Goal: Task Accomplishment & Management: Manage account settings

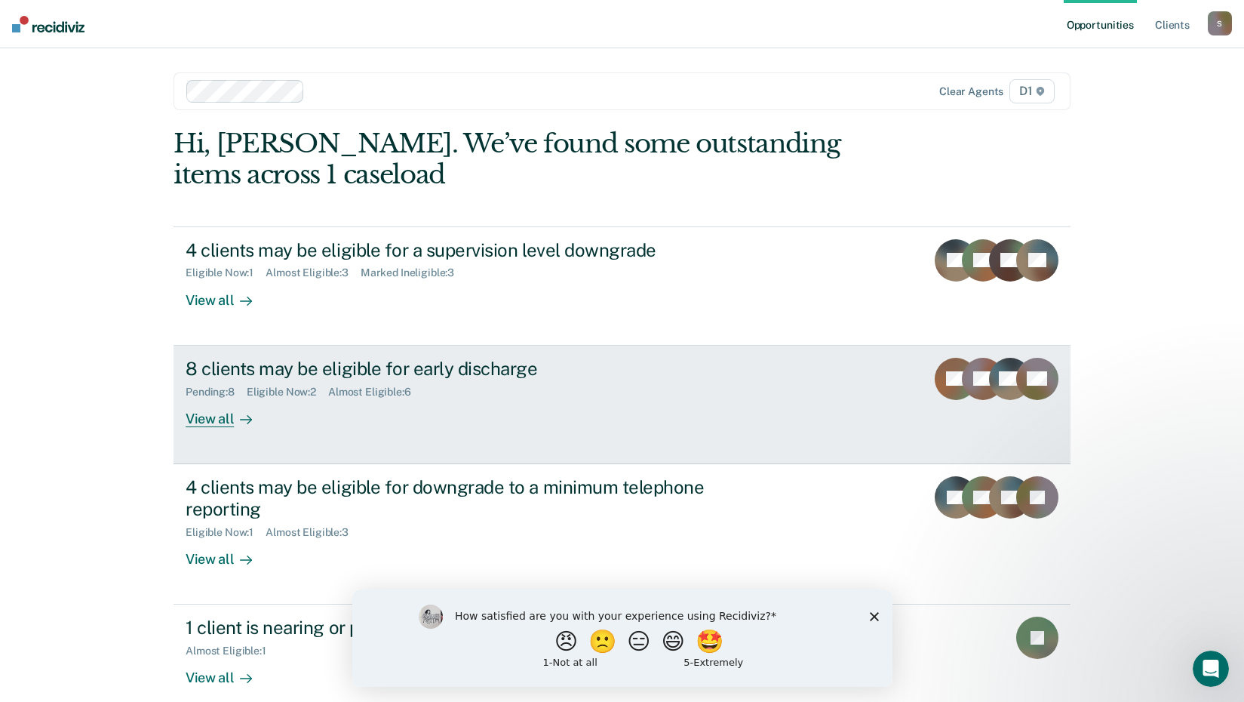
click at [214, 416] on div "View all" at bounding box center [228, 412] width 85 height 29
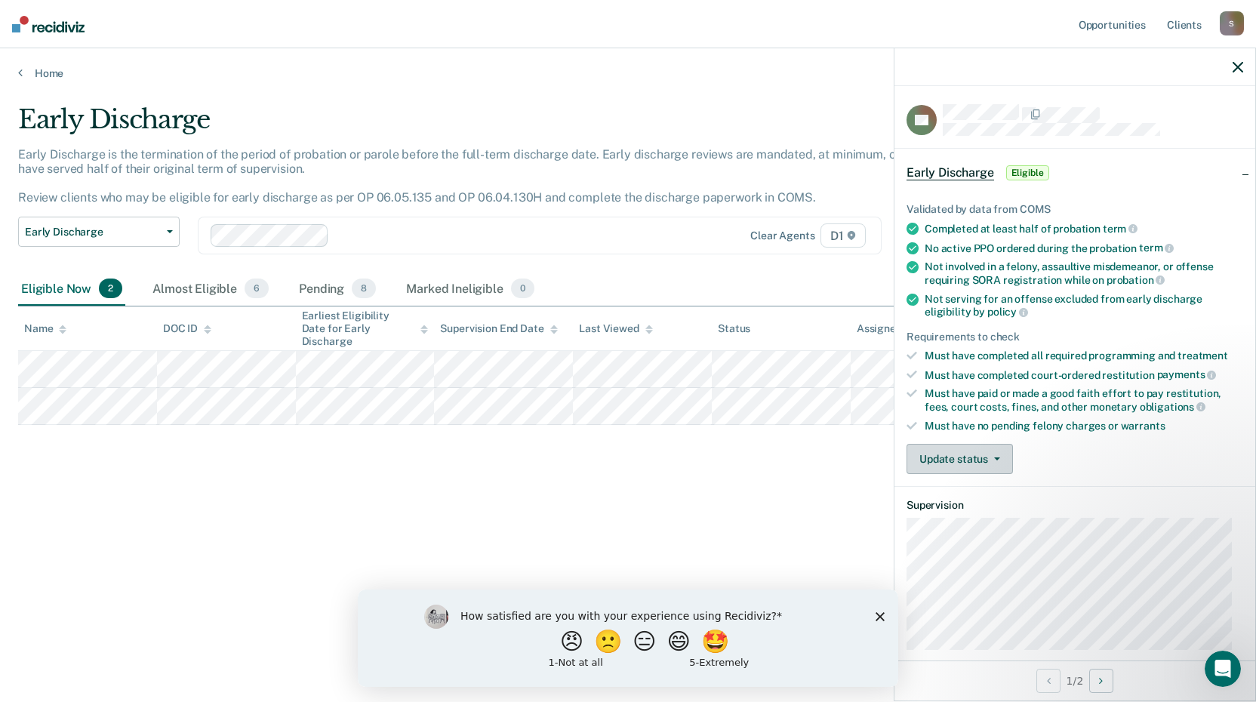
click at [990, 458] on span "button" at bounding box center [994, 458] width 12 height 3
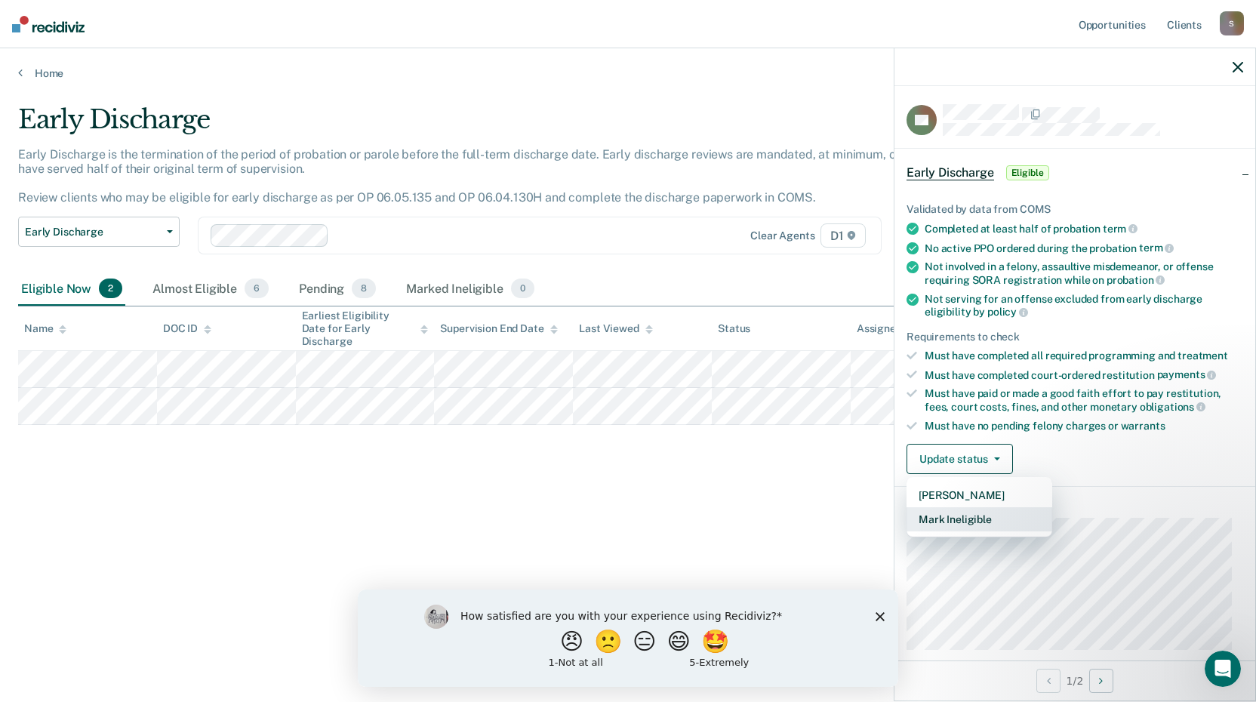
click at [955, 513] on button "Mark Ineligible" at bounding box center [979, 519] width 146 height 24
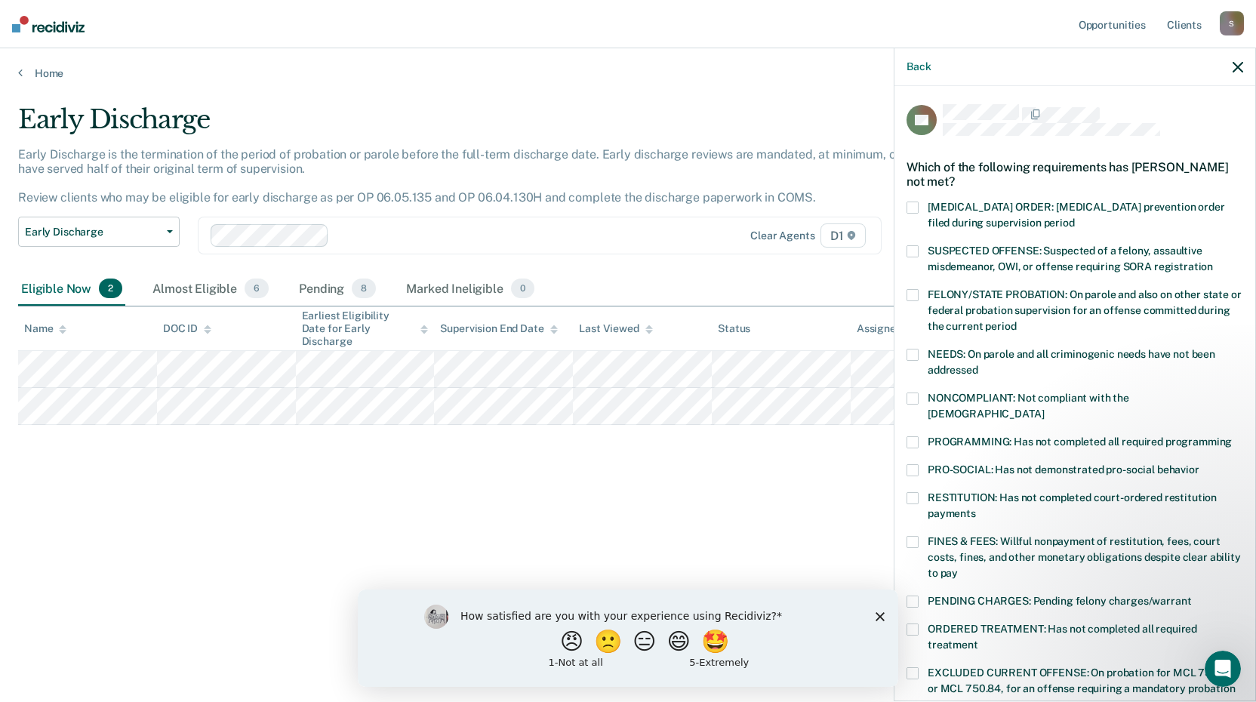
click at [916, 397] on span at bounding box center [912, 398] width 12 height 12
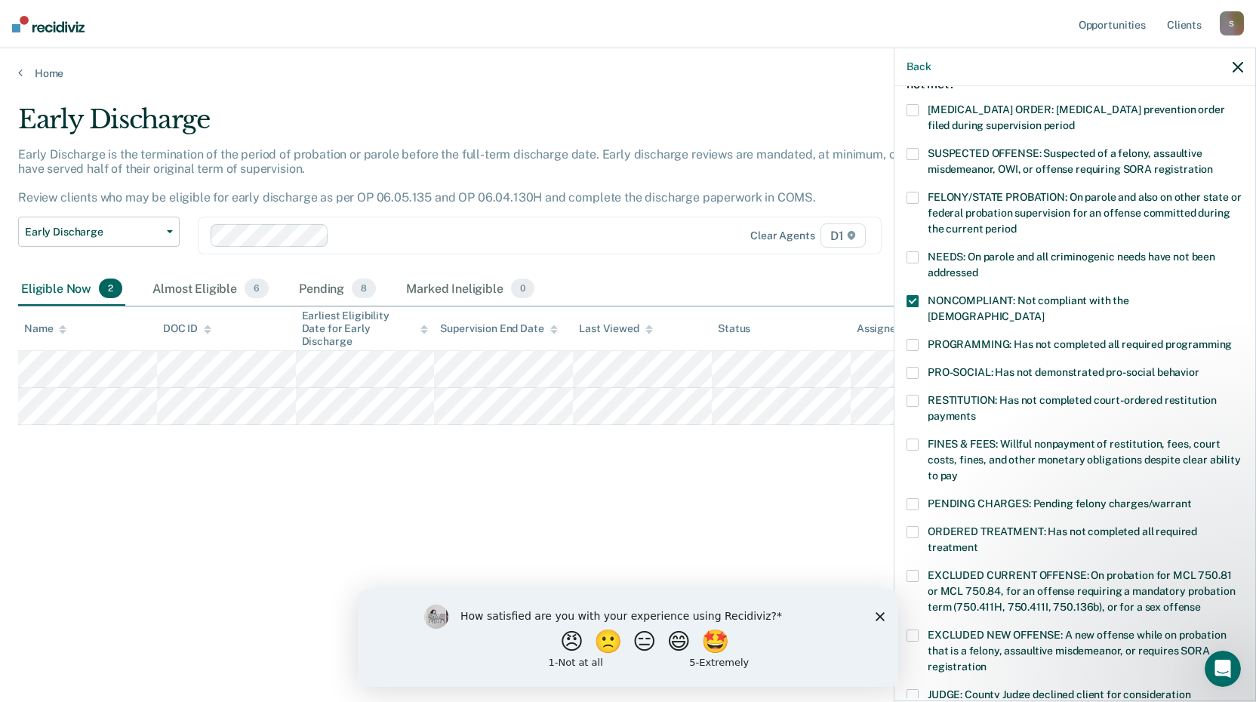
scroll to position [302, 0]
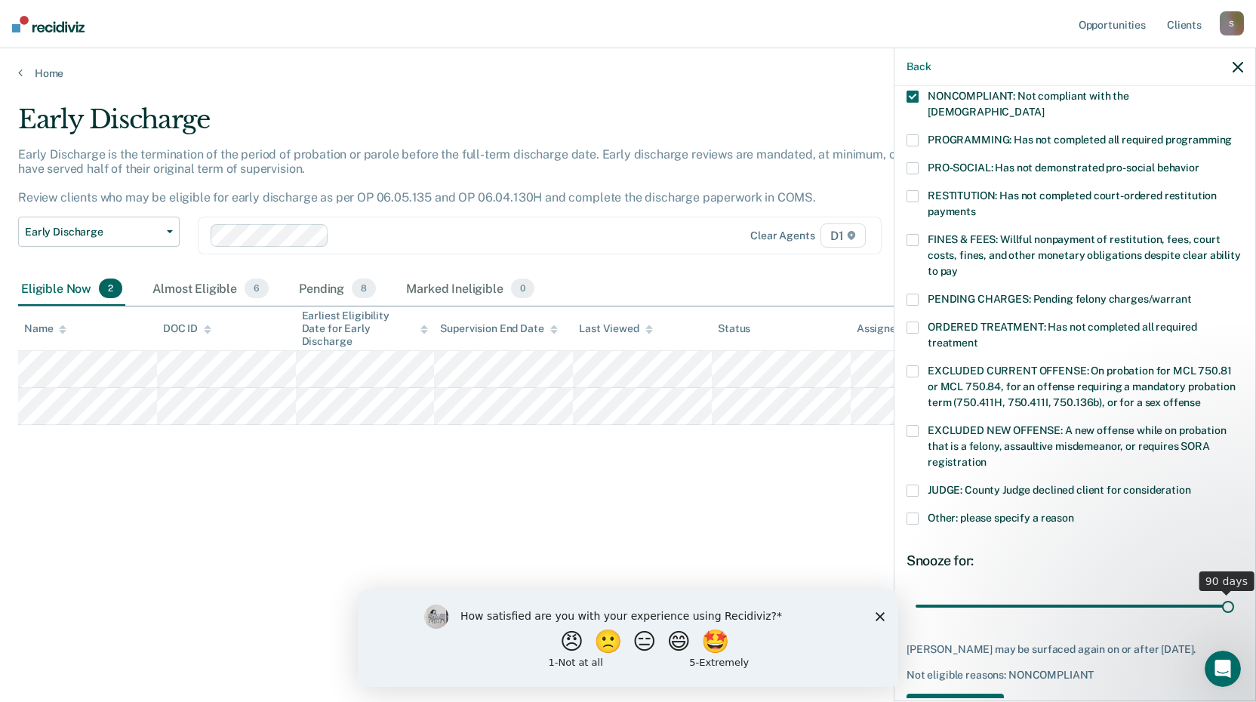
drag, startPoint x: 1017, startPoint y: 590, endPoint x: 1241, endPoint y: 579, distance: 224.3
type input "90"
click at [1234, 592] on input "range" at bounding box center [1074, 605] width 318 height 26
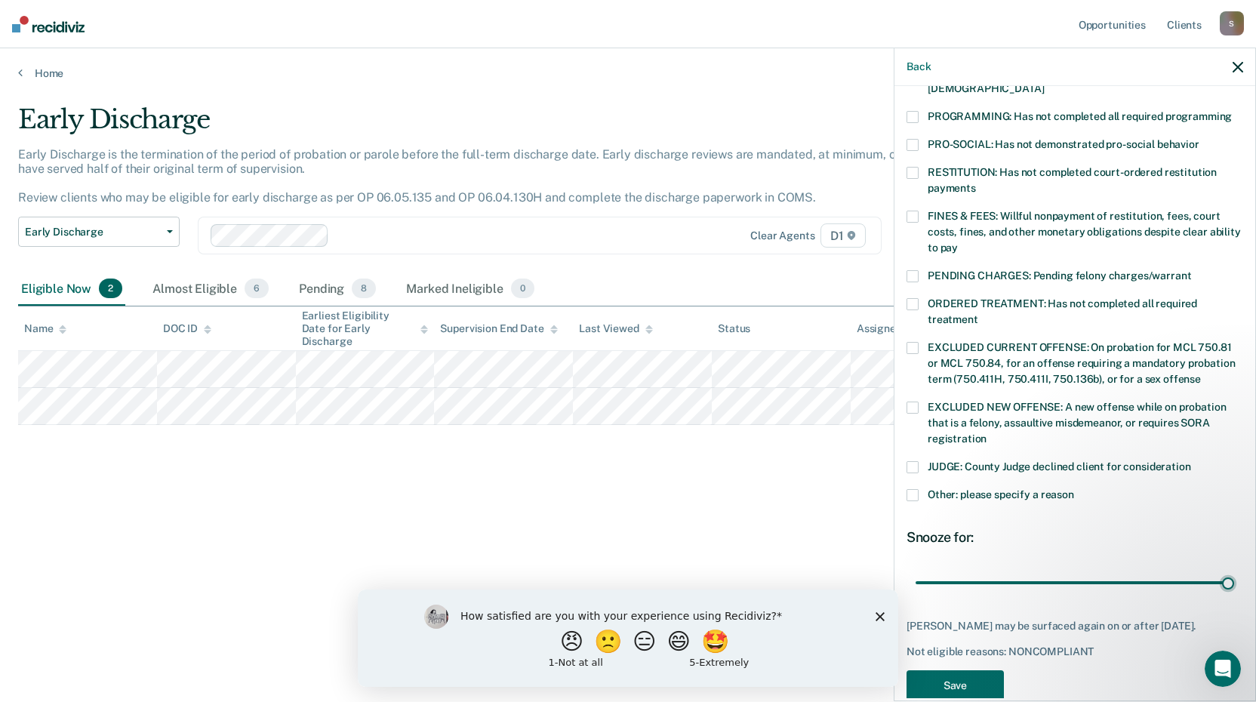
scroll to position [337, 0]
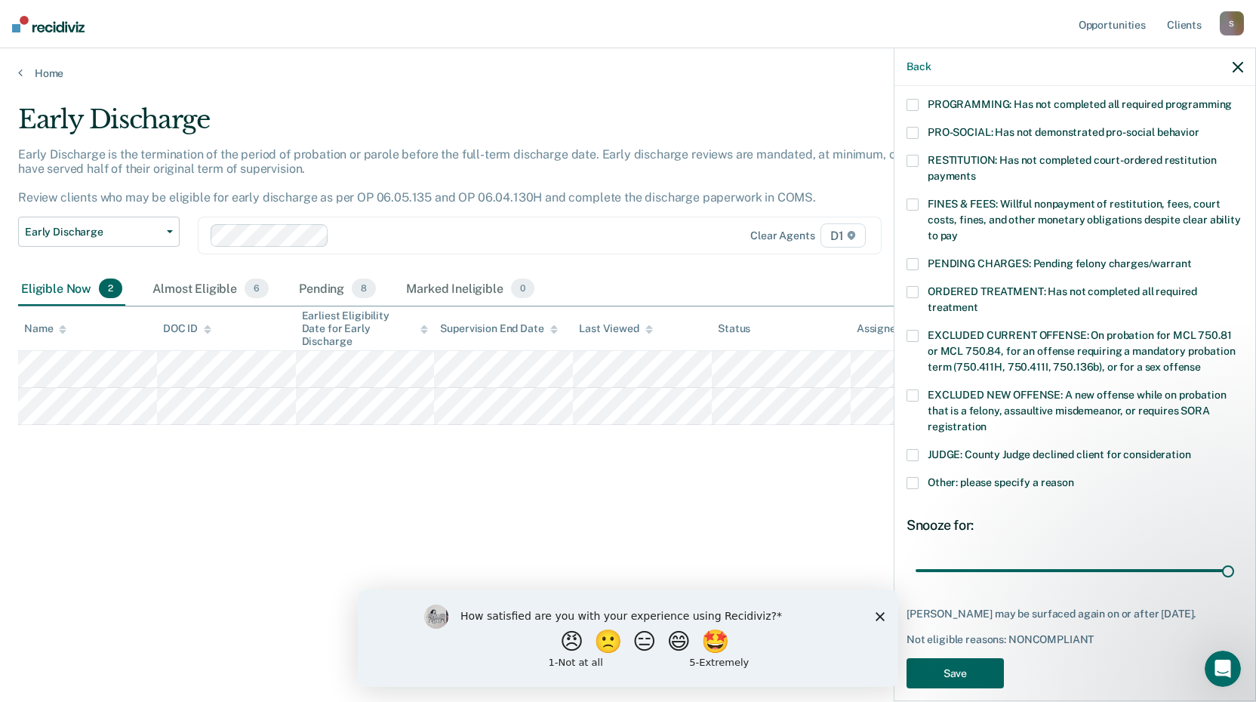
click at [961, 664] on button "Save" at bounding box center [954, 673] width 97 height 31
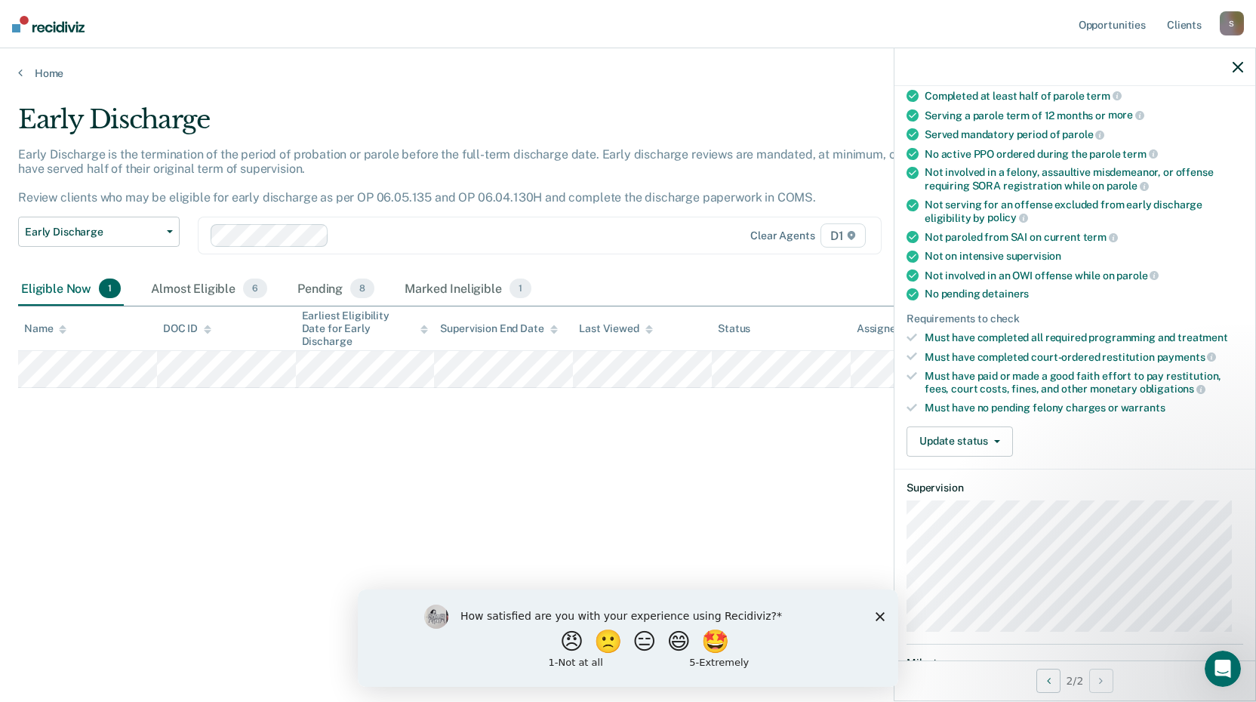
scroll to position [151, 0]
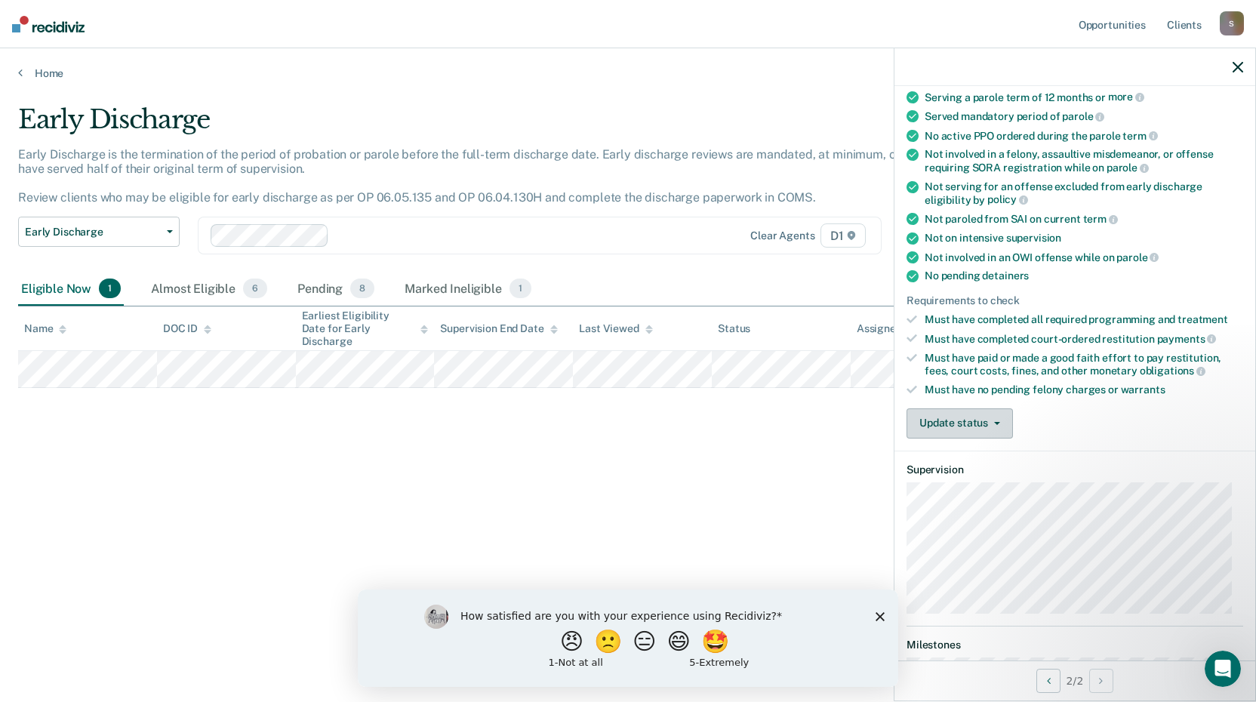
click at [948, 413] on button "Update status" at bounding box center [959, 423] width 106 height 30
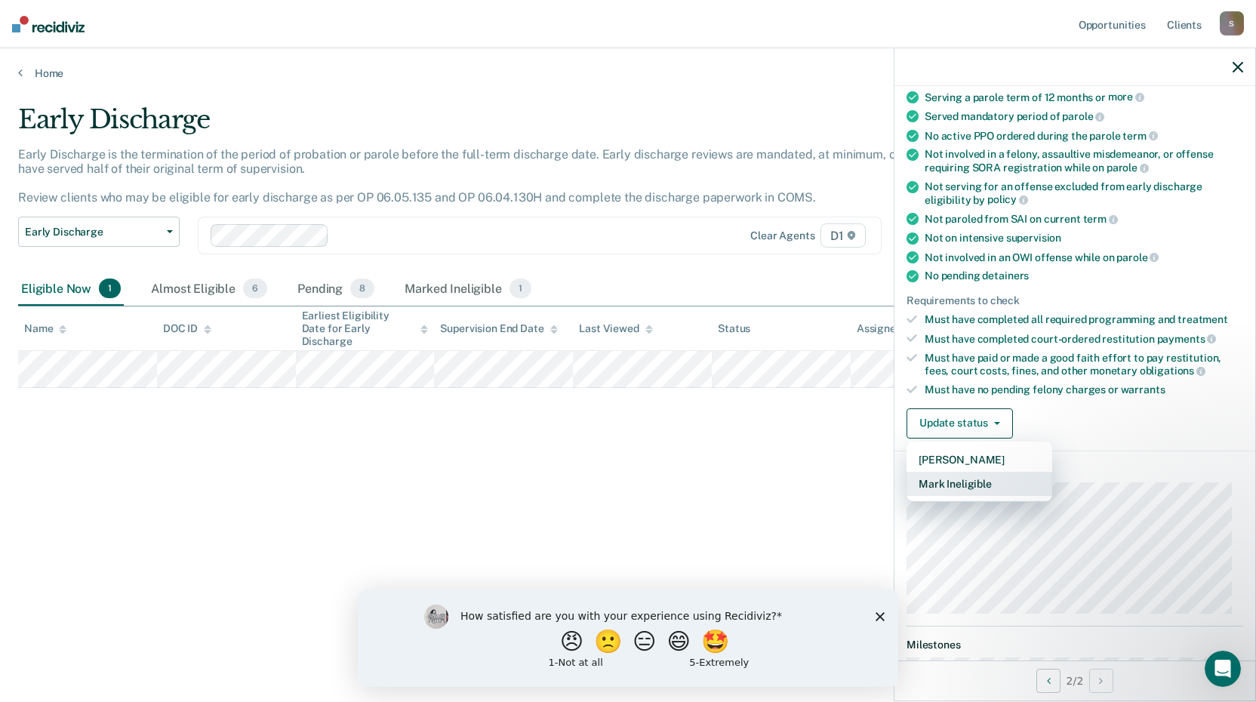
click at [941, 475] on button "Mark Ineligible" at bounding box center [979, 484] width 146 height 24
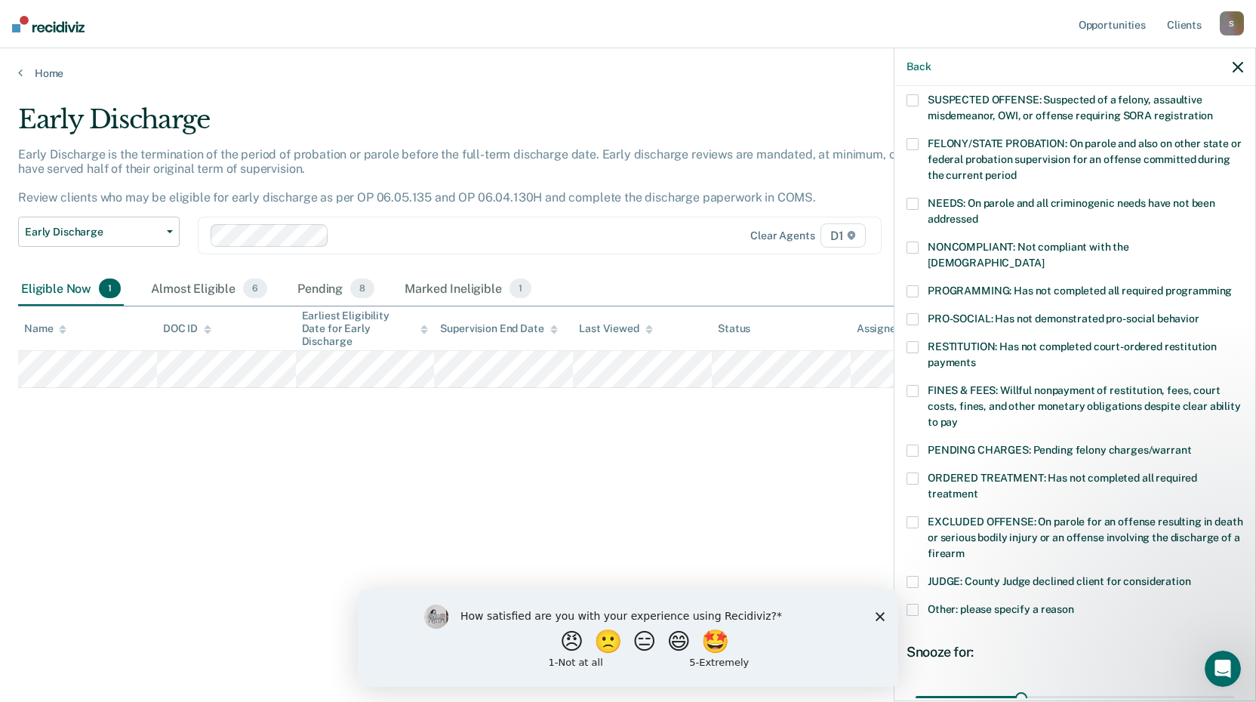
click at [917, 385] on span at bounding box center [912, 391] width 12 height 12
click at [914, 604] on span at bounding box center [912, 610] width 12 height 12
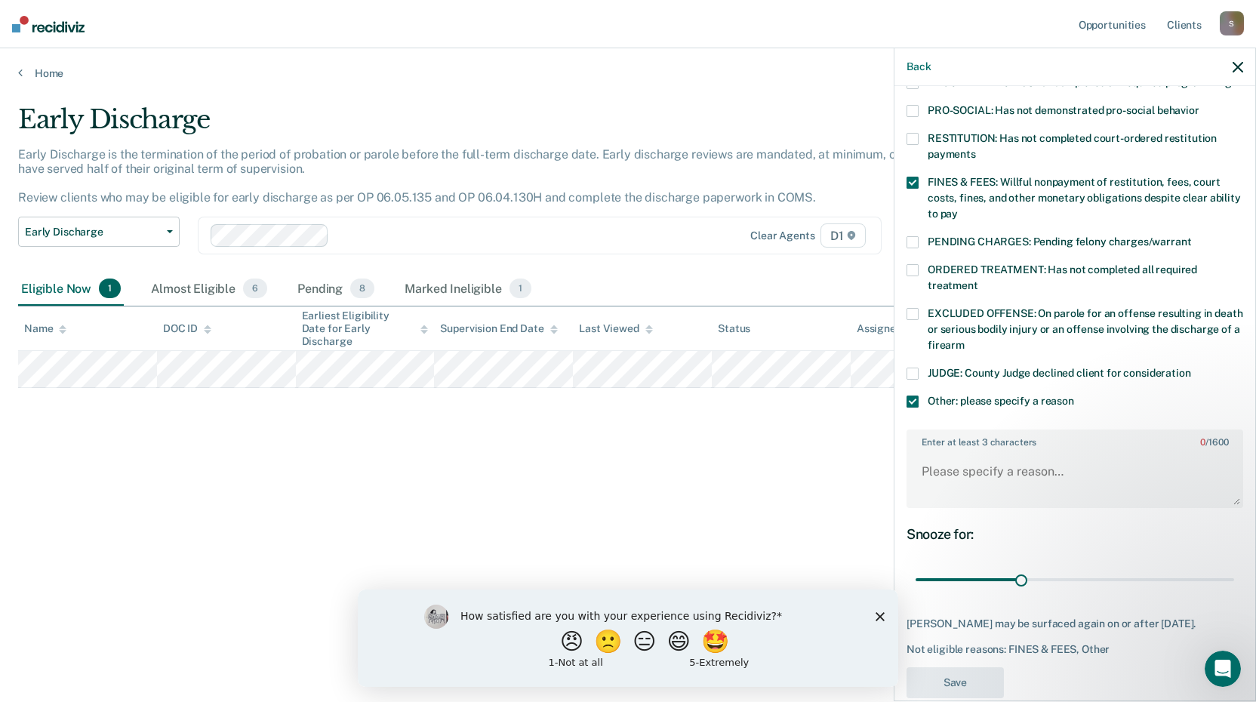
scroll to position [377, 0]
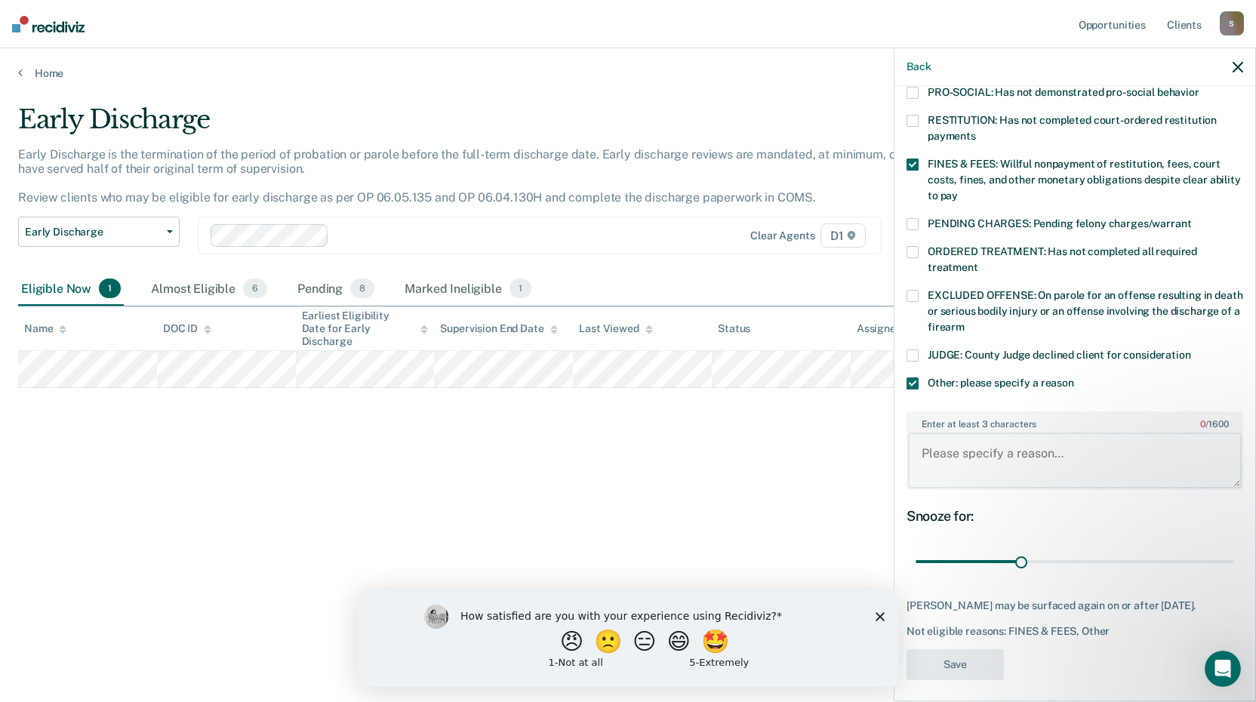
click at [978, 439] on textarea "Enter at least 3 characters 0 / 1600" at bounding box center [1074, 460] width 333 height 56
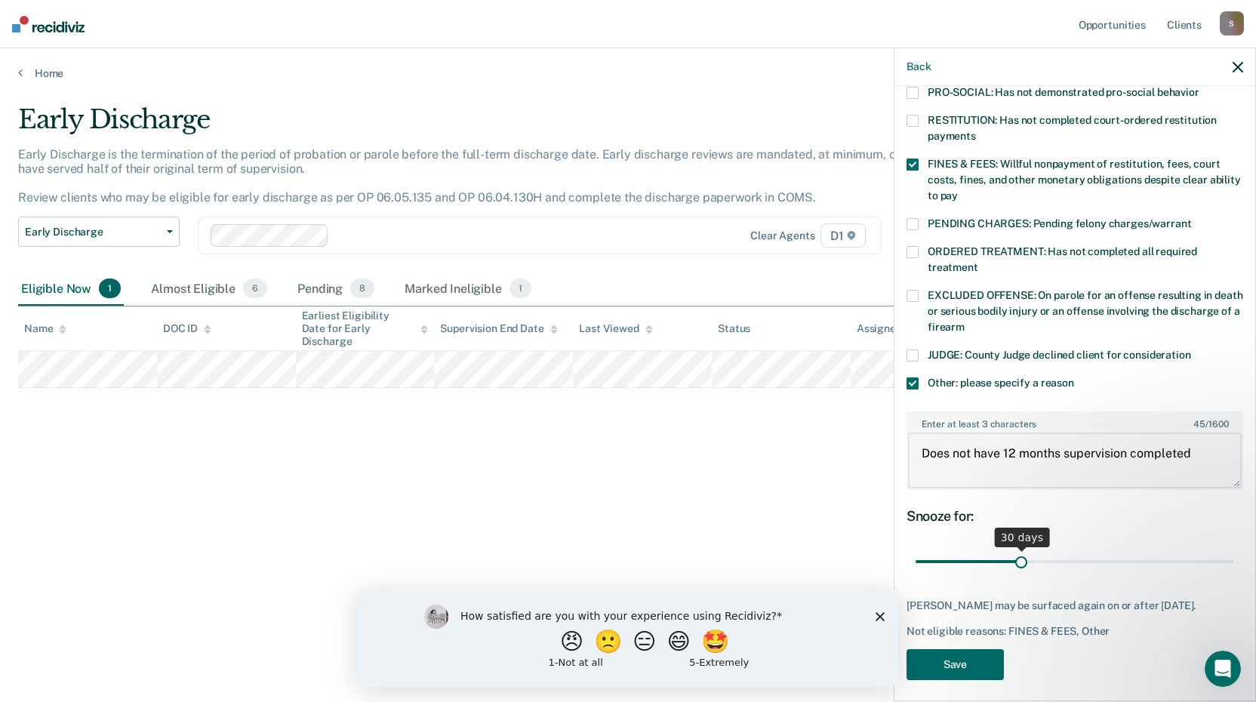
type textarea "Does not have 12 months supervision completed"
drag, startPoint x: 1108, startPoint y: 539, endPoint x: 1204, endPoint y: 543, distance: 95.9
click at [1204, 549] on input "range" at bounding box center [1074, 562] width 318 height 26
drag, startPoint x: 1204, startPoint y: 543, endPoint x: 1215, endPoint y: 546, distance: 11.0
type input "90"
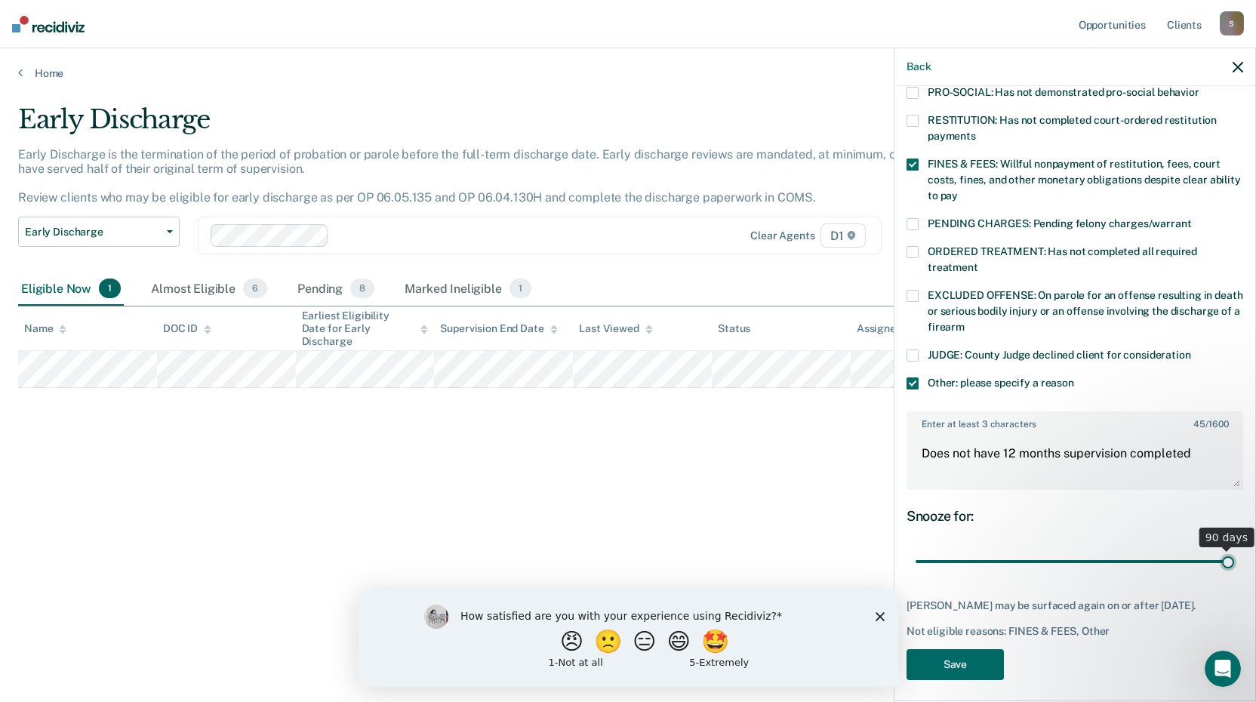
click at [1215, 549] on input "range" at bounding box center [1074, 562] width 318 height 26
click at [963, 653] on button "Save" at bounding box center [954, 664] width 97 height 31
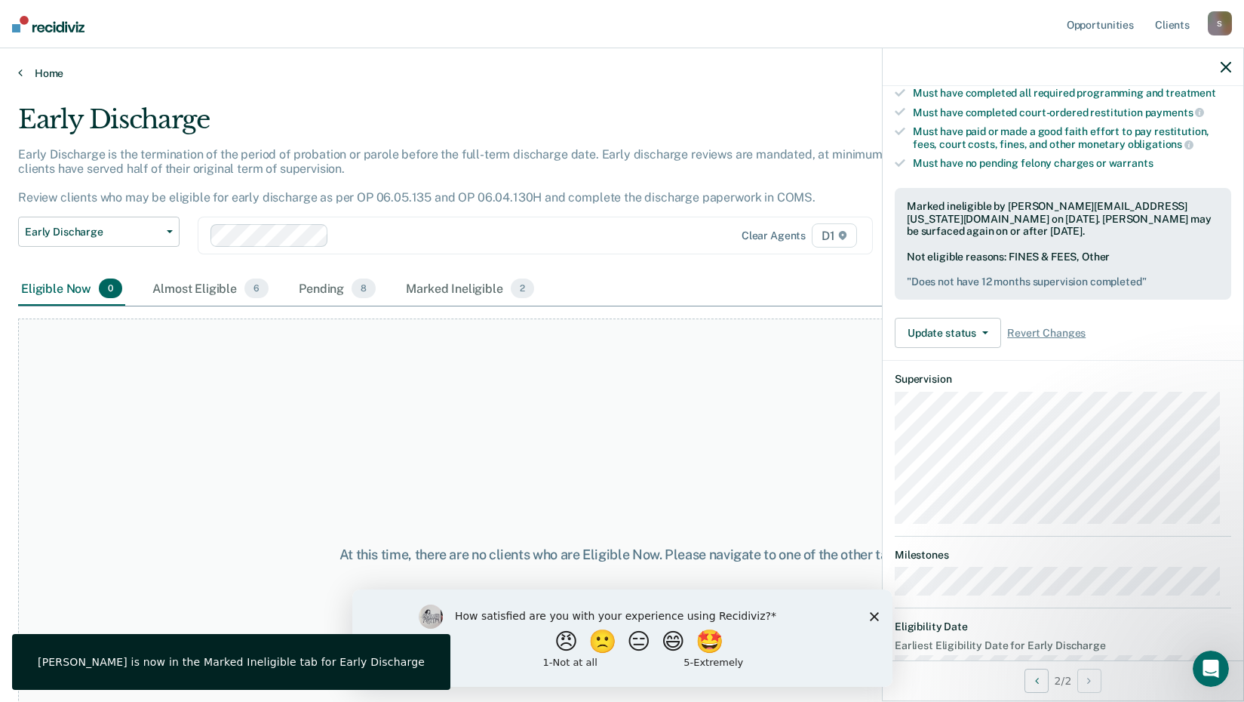
click at [23, 73] on link "Home" at bounding box center [622, 73] width 1208 height 14
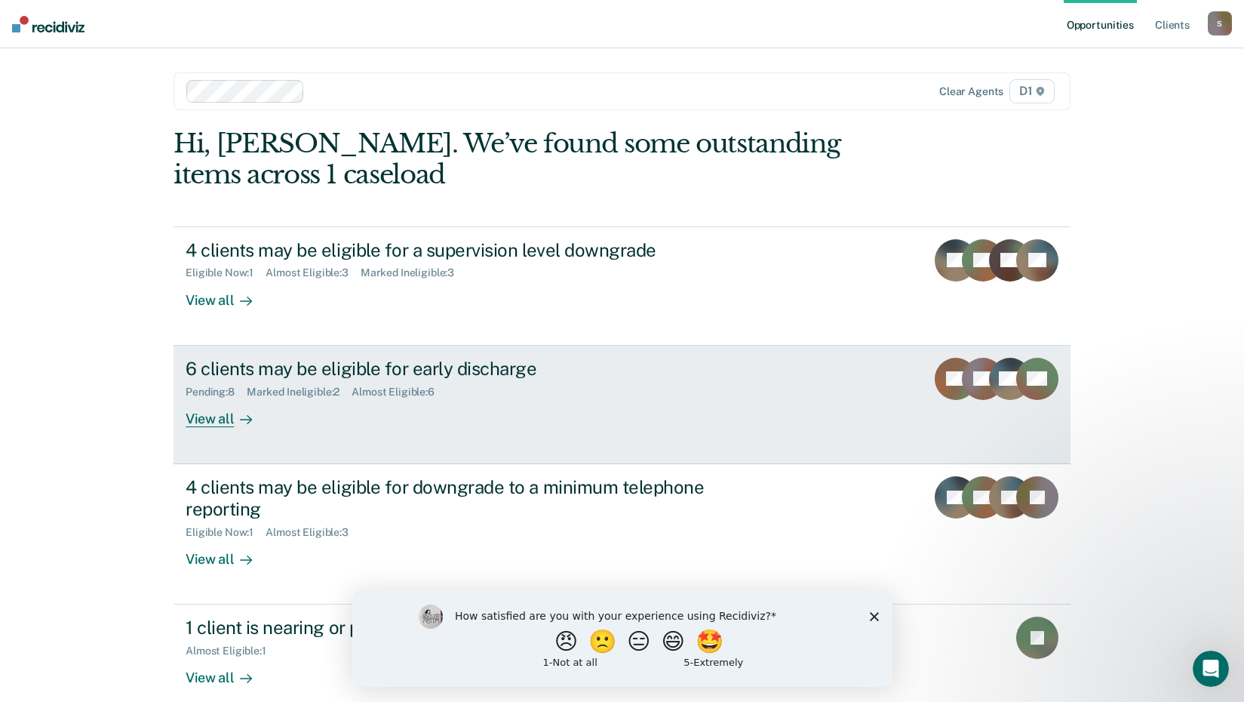
click at [225, 420] on div "View all" at bounding box center [228, 412] width 85 height 29
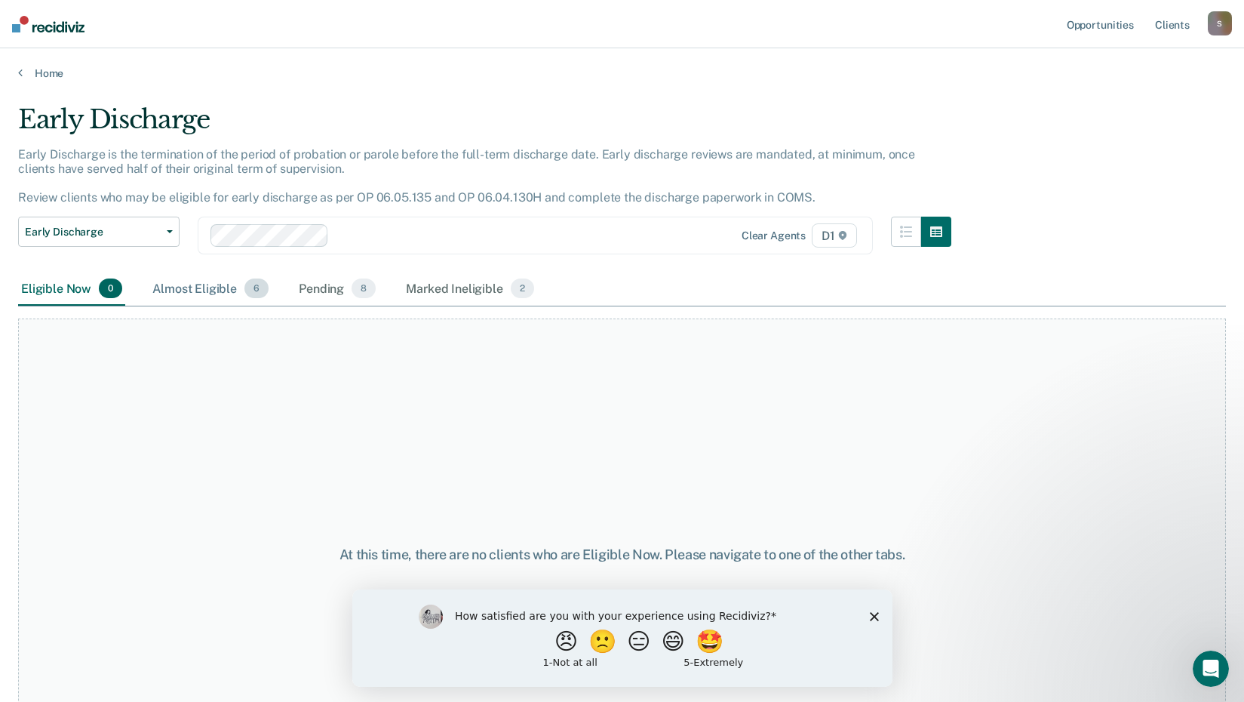
click at [229, 287] on div "Almost Eligible 6" at bounding box center [210, 288] width 122 height 33
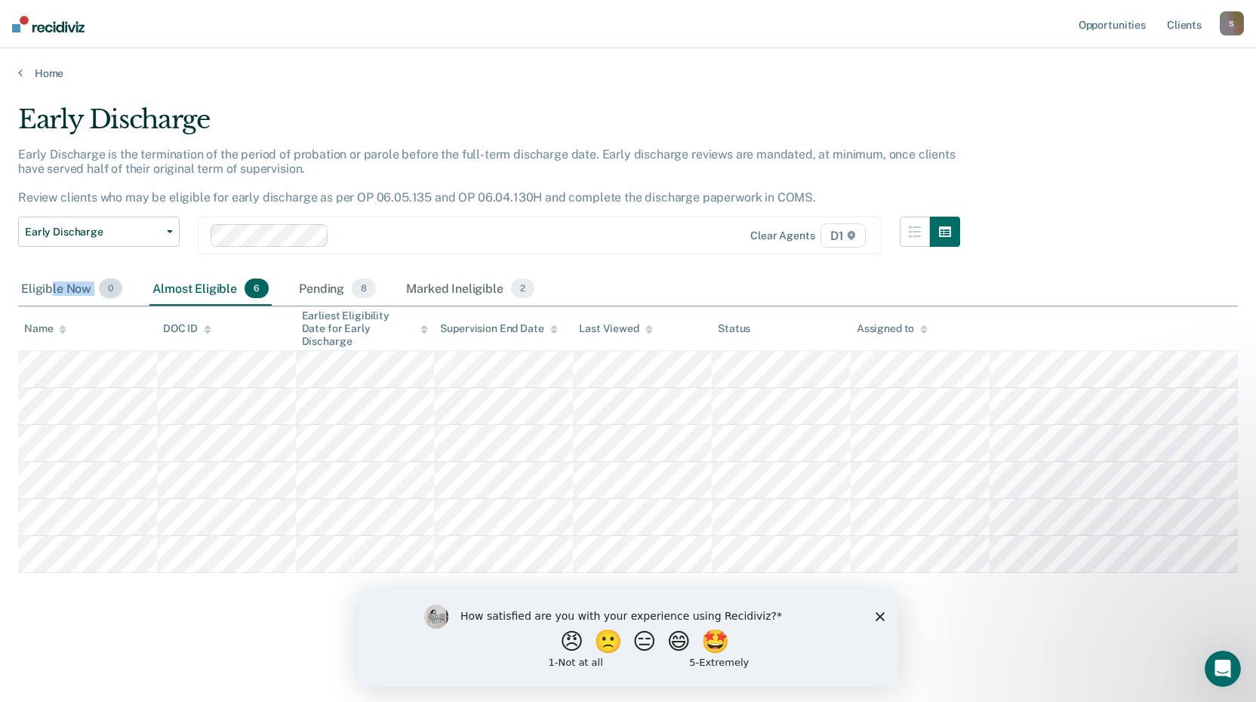
click at [51, 296] on div "Eligible Now 0" at bounding box center [71, 288] width 107 height 33
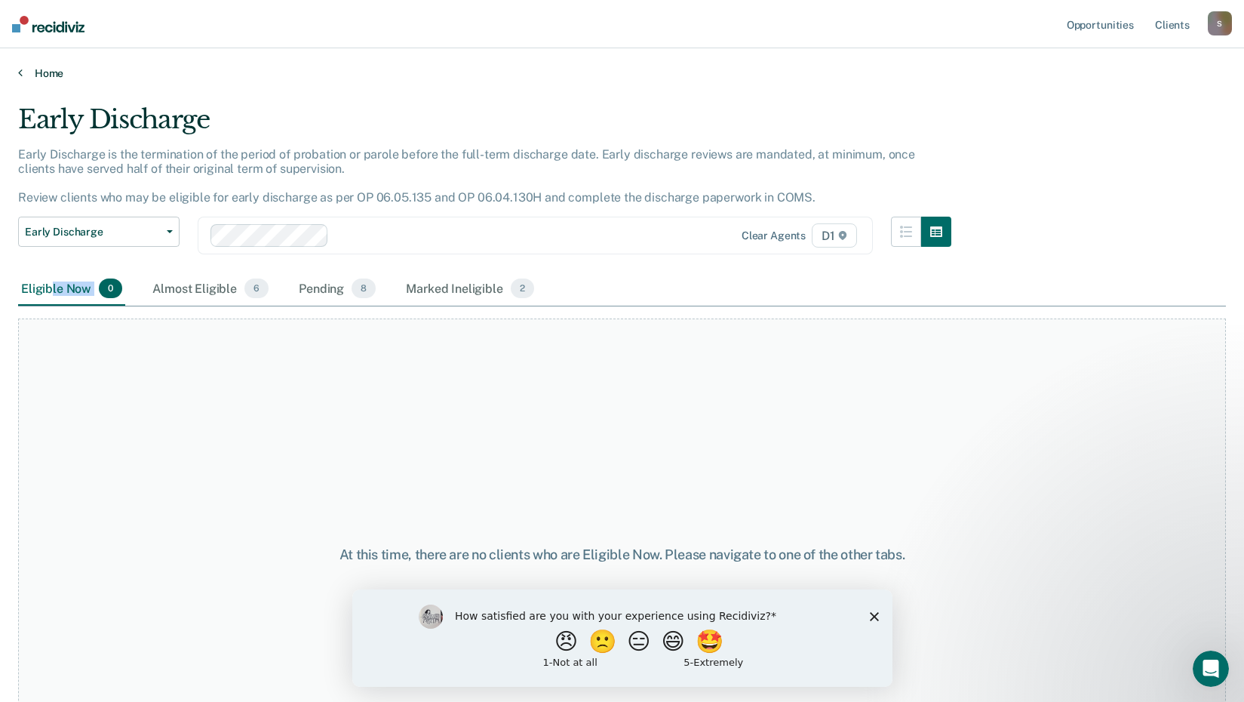
drag, startPoint x: 51, startPoint y: 296, endPoint x: 20, endPoint y: 71, distance: 227.0
click at [20, 71] on icon at bounding box center [20, 72] width 5 height 12
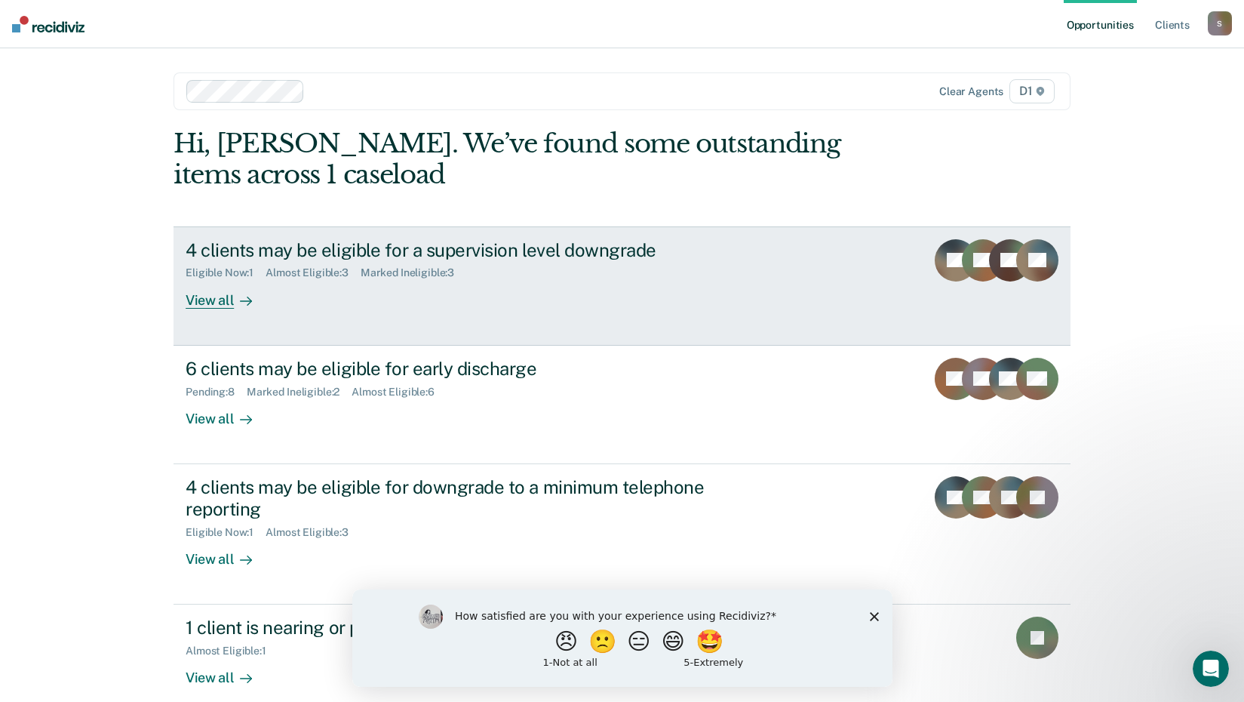
click at [210, 300] on div "View all" at bounding box center [228, 293] width 85 height 29
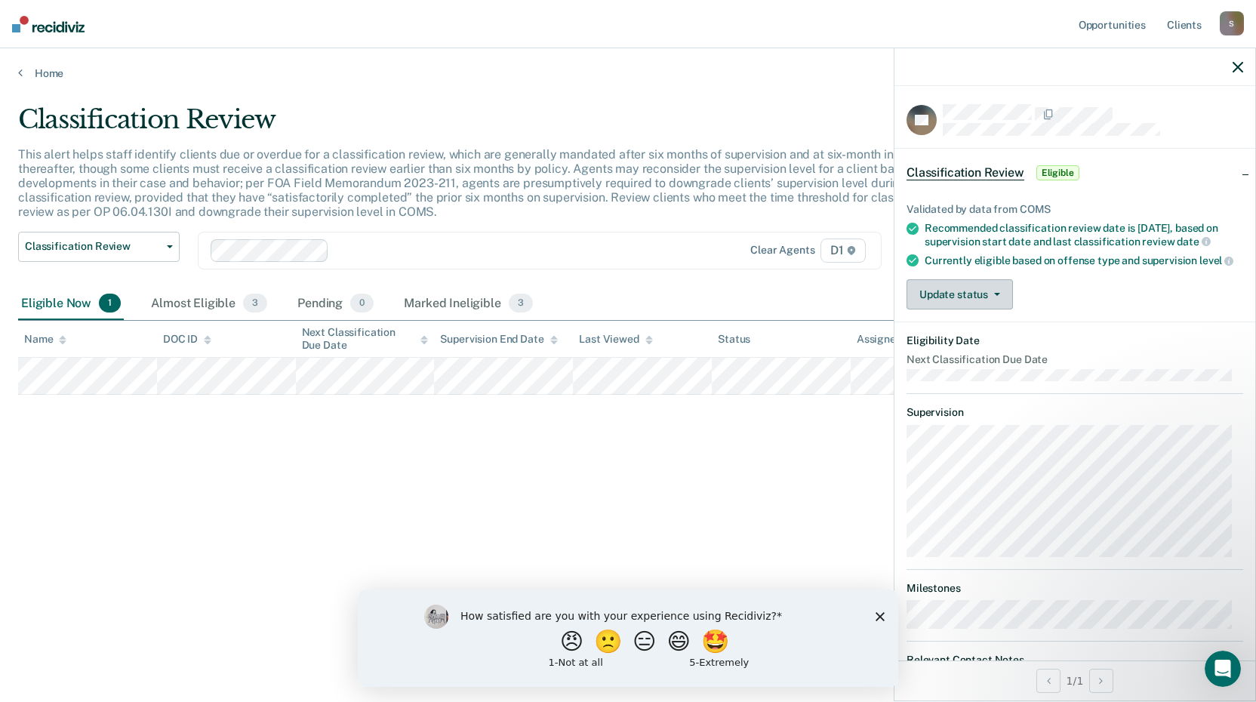
click at [954, 309] on button "Update status" at bounding box center [959, 294] width 106 height 30
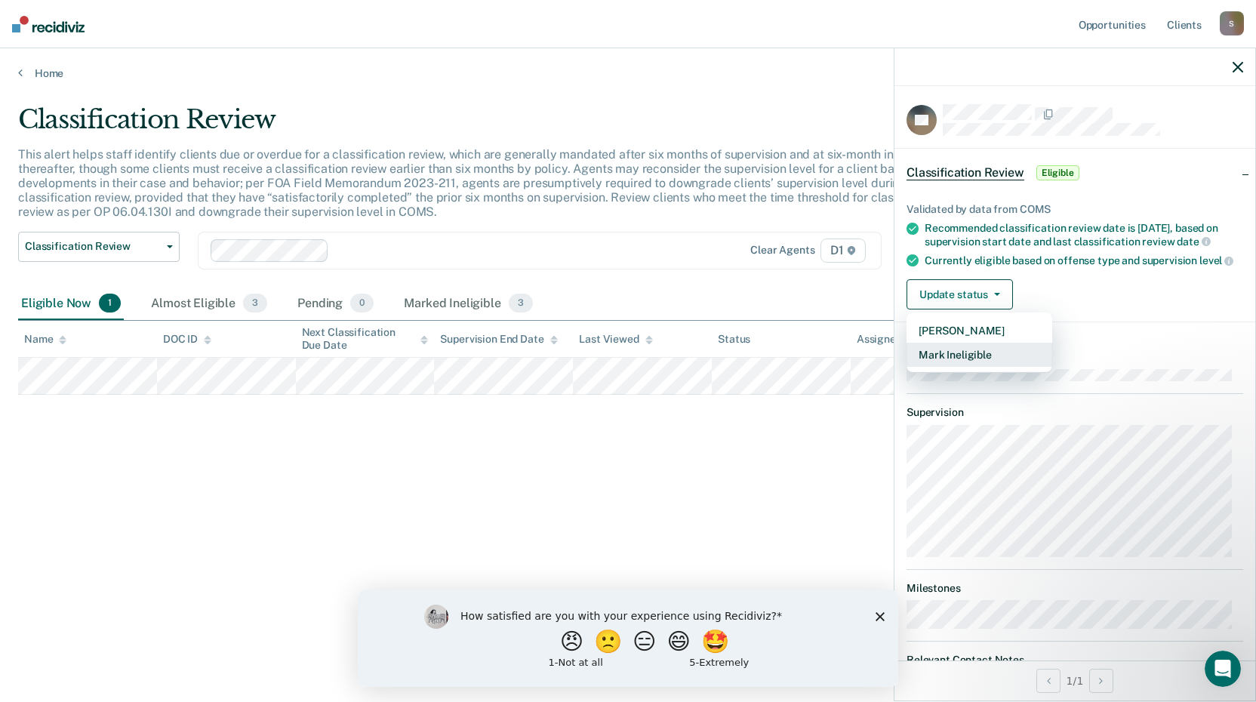
click at [941, 367] on button "Mark Ineligible" at bounding box center [979, 355] width 146 height 24
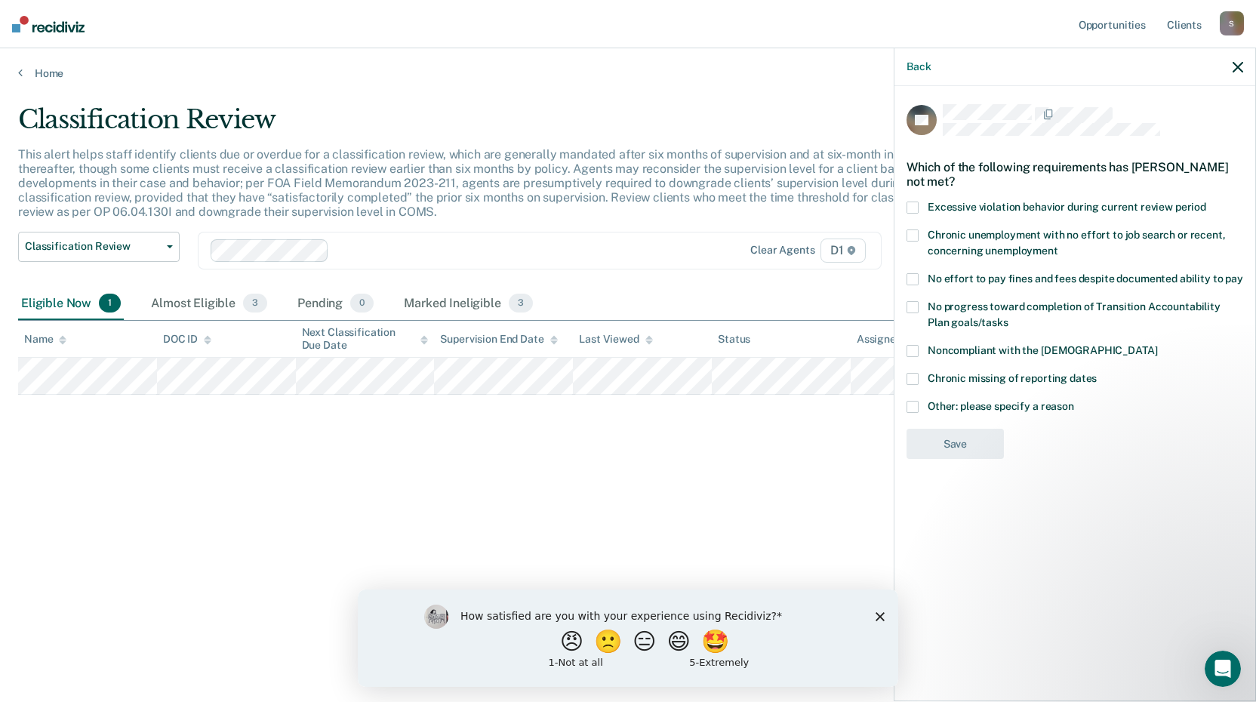
click at [917, 403] on span at bounding box center [912, 407] width 12 height 12
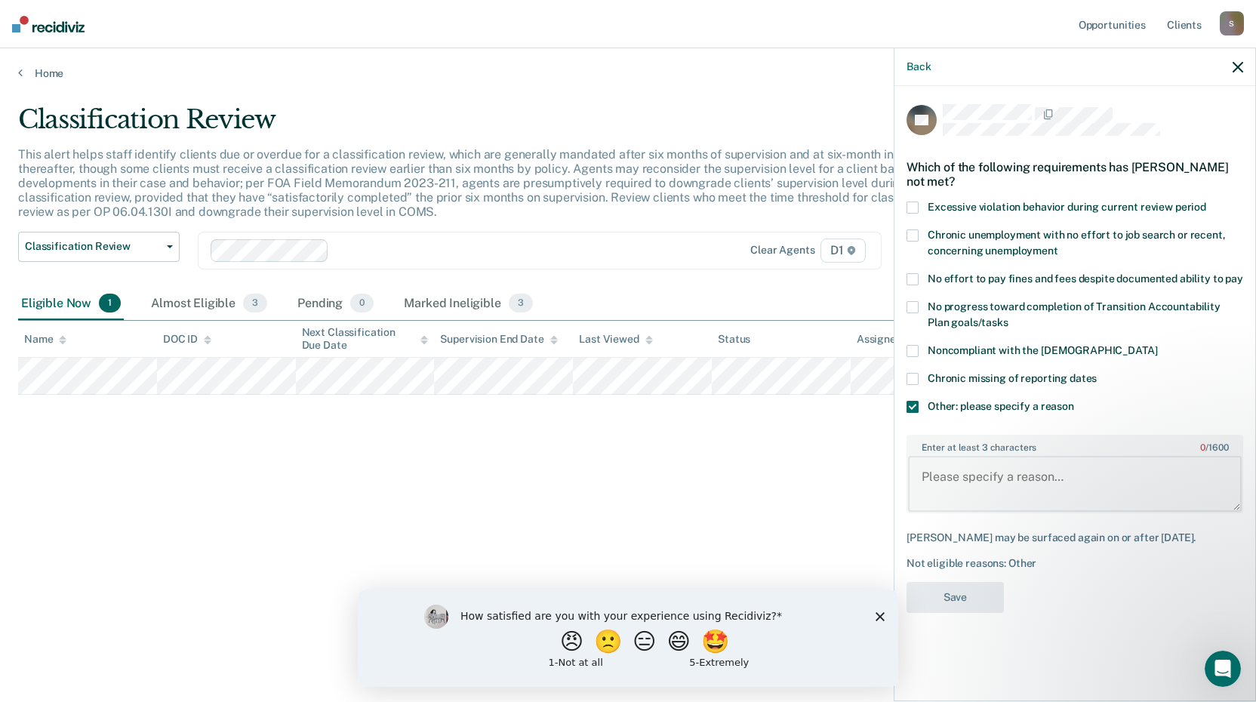
click at [939, 469] on textarea "Enter at least 3 characters 0 / 1600" at bounding box center [1074, 484] width 333 height 56
type textarea "A"
click at [1037, 475] on textarea "IN residential S/A at mission [DEMOGRAPHIC_DATA]" at bounding box center [1074, 484] width 333 height 56
click at [930, 476] on textarea "IN residential S/A at Mission [DEMOGRAPHIC_DATA]" at bounding box center [1074, 484] width 333 height 56
type textarea "In residential S/A at Mission [DEMOGRAPHIC_DATA]"
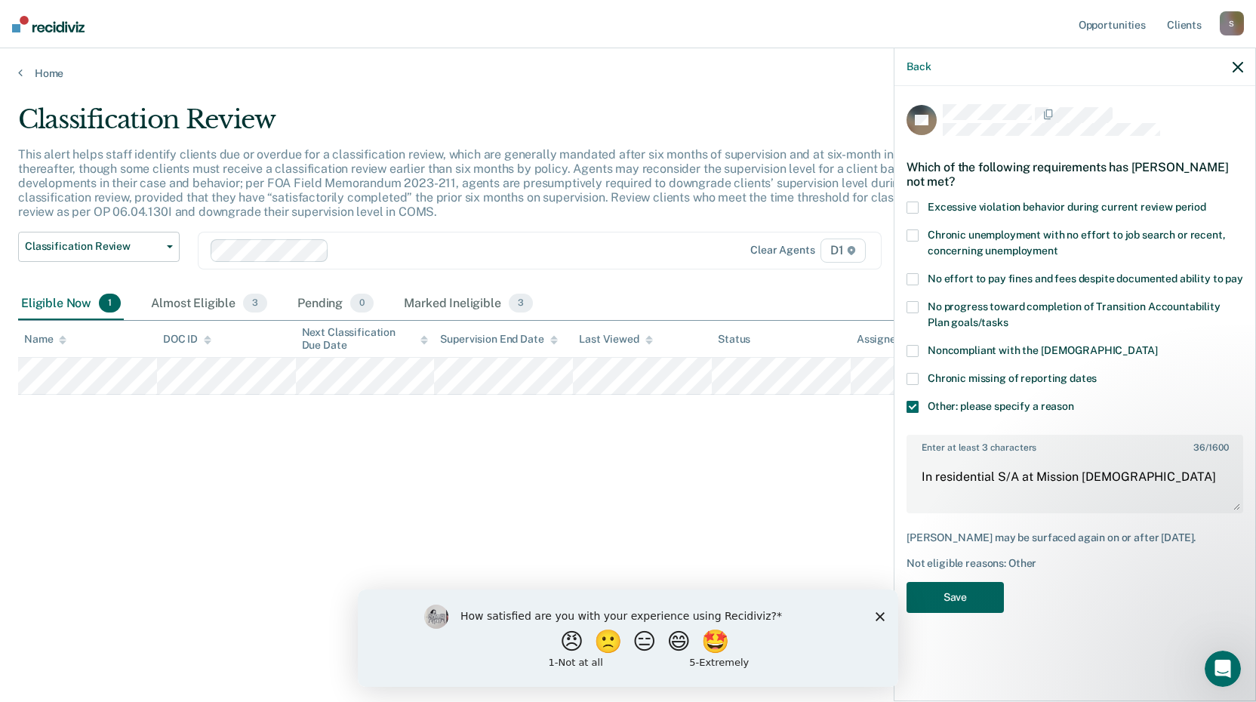
click at [969, 592] on button "Save" at bounding box center [954, 597] width 97 height 31
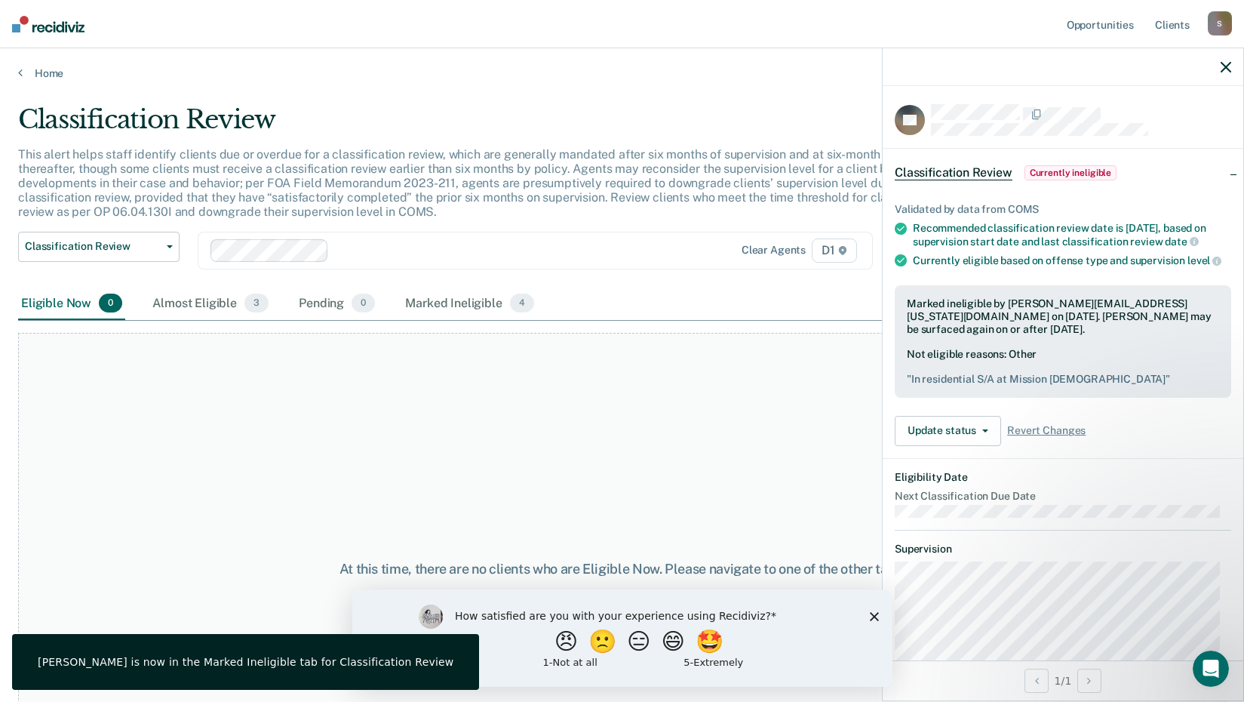
click at [1228, 68] on icon "button" at bounding box center [1226, 67] width 11 height 11
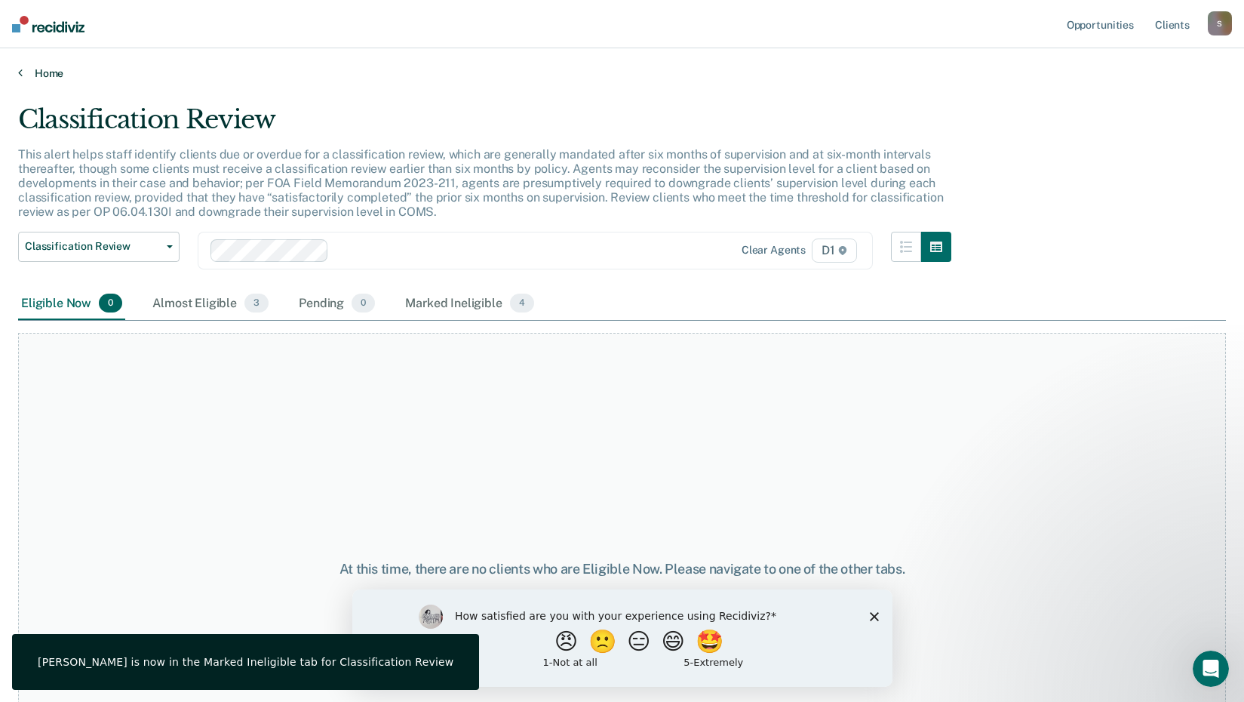
click at [21, 74] on icon at bounding box center [20, 72] width 5 height 12
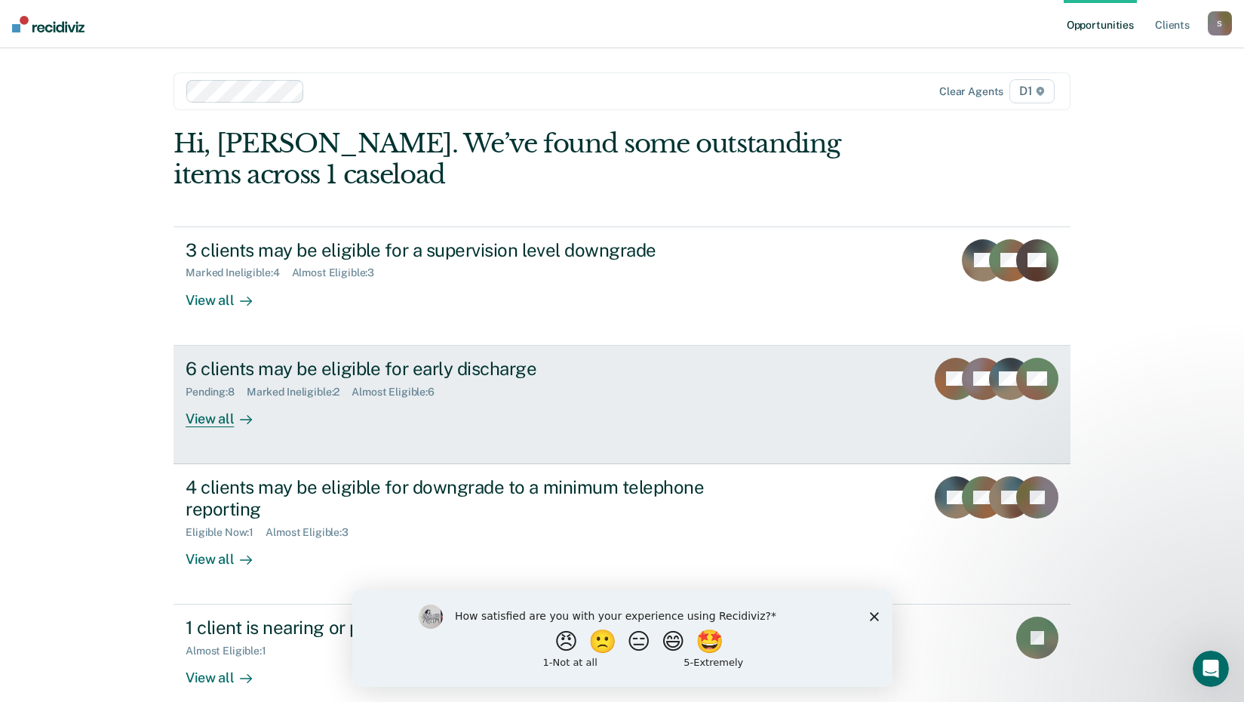
click at [225, 422] on div "View all" at bounding box center [228, 412] width 85 height 29
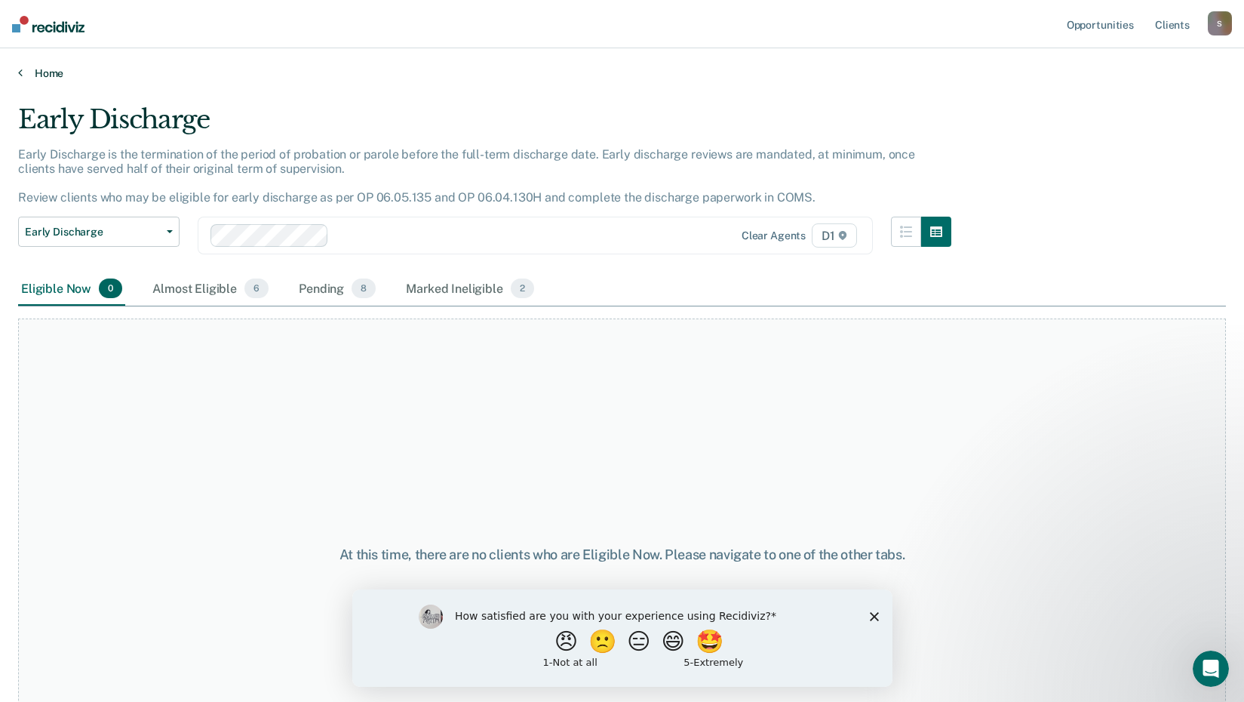
click at [23, 69] on link "Home" at bounding box center [622, 73] width 1208 height 14
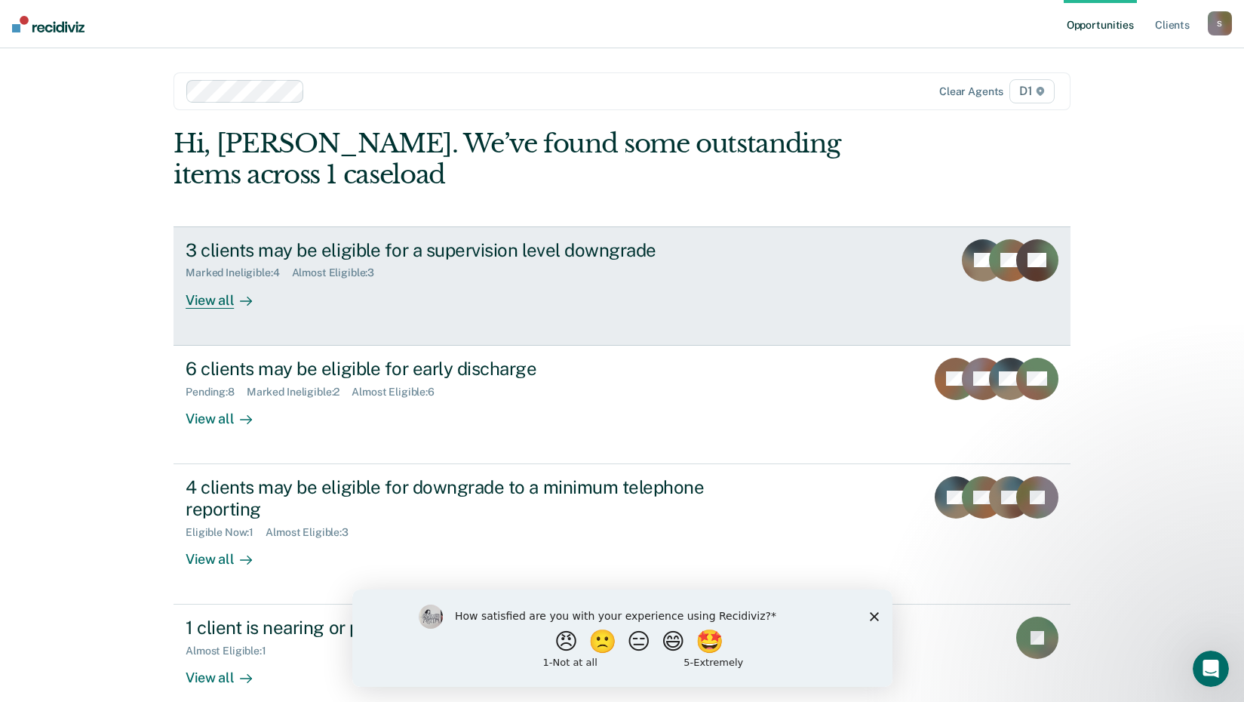
click at [228, 300] on div "View all" at bounding box center [228, 293] width 85 height 29
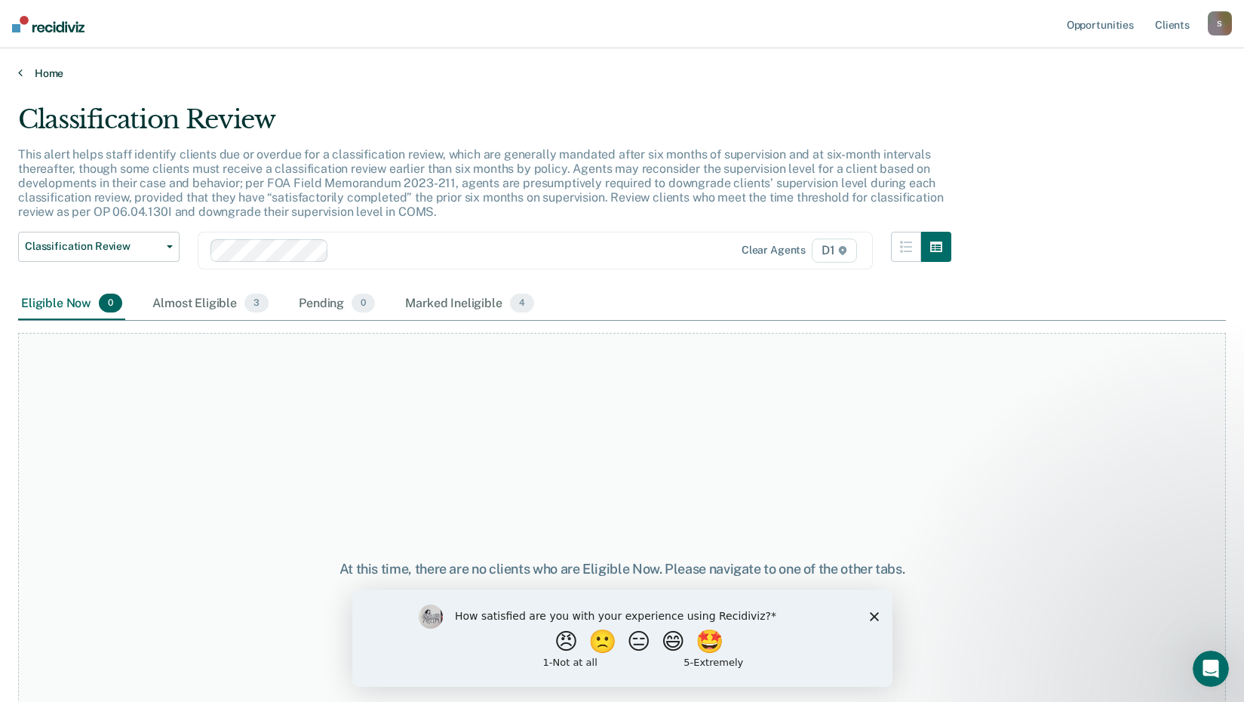
click at [20, 74] on icon at bounding box center [20, 72] width 5 height 12
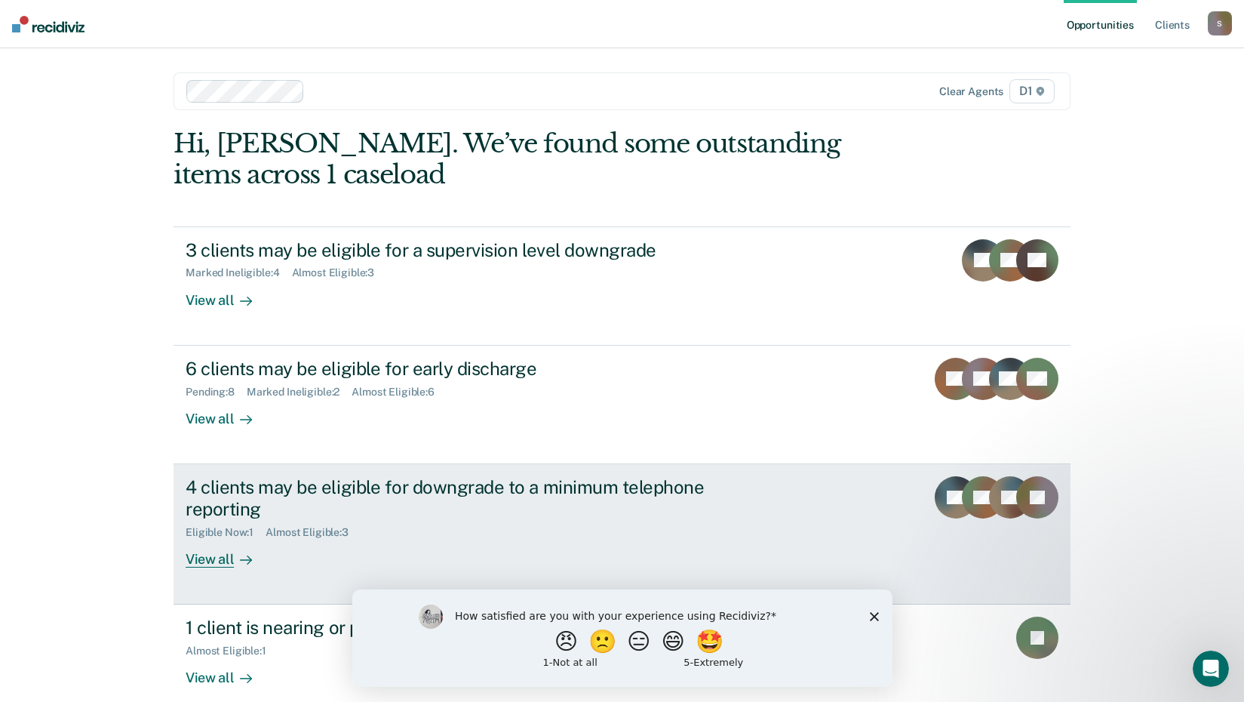
click at [217, 559] on div "View all" at bounding box center [228, 552] width 85 height 29
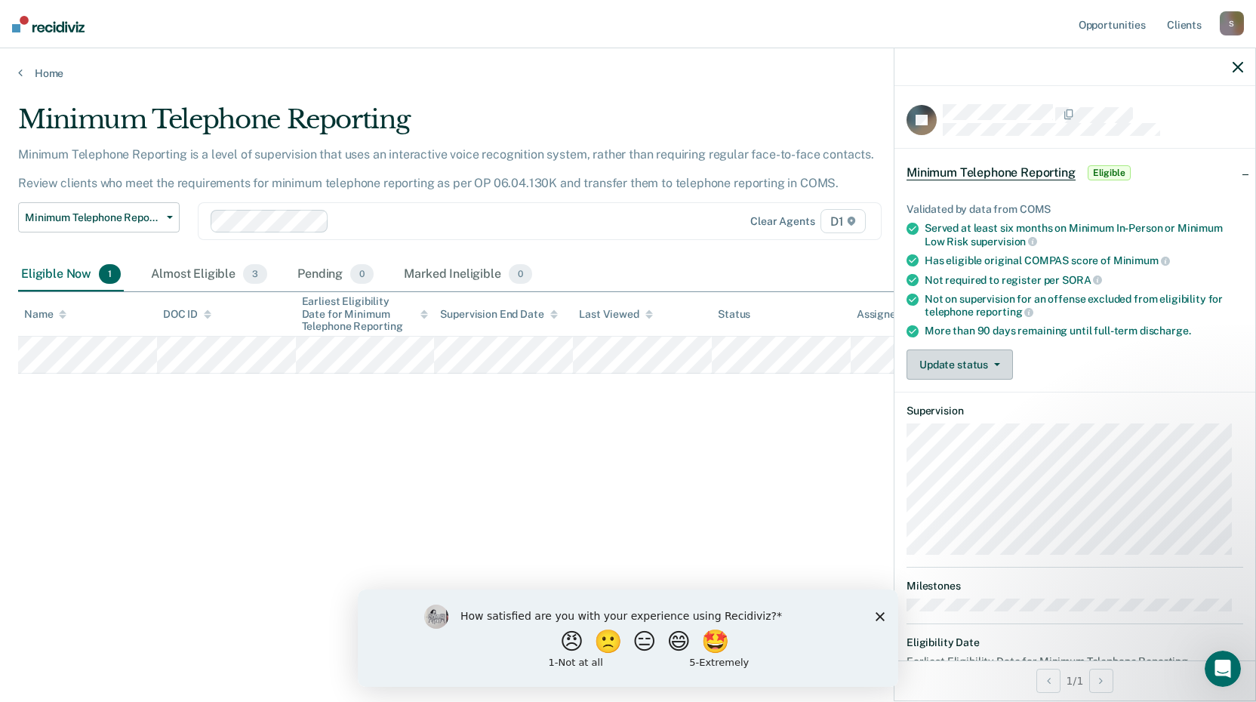
click at [995, 366] on button "Update status" at bounding box center [959, 364] width 106 height 30
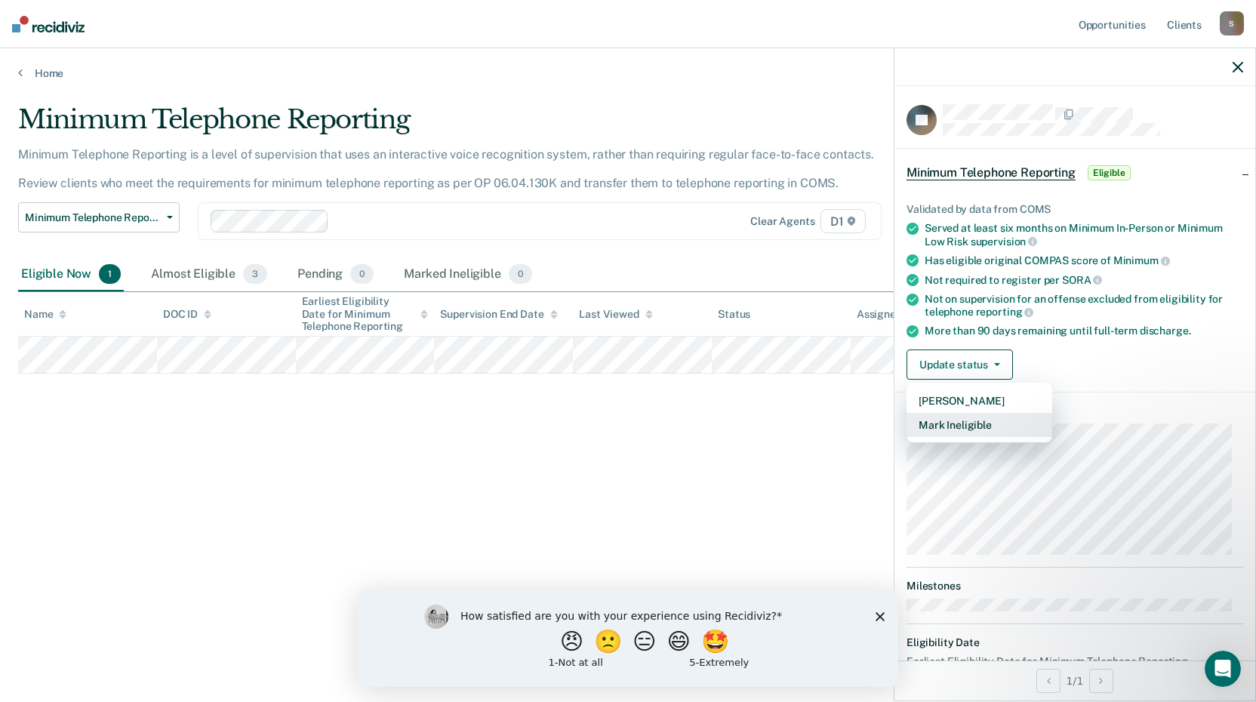
click at [970, 434] on button "Mark Ineligible" at bounding box center [979, 425] width 146 height 24
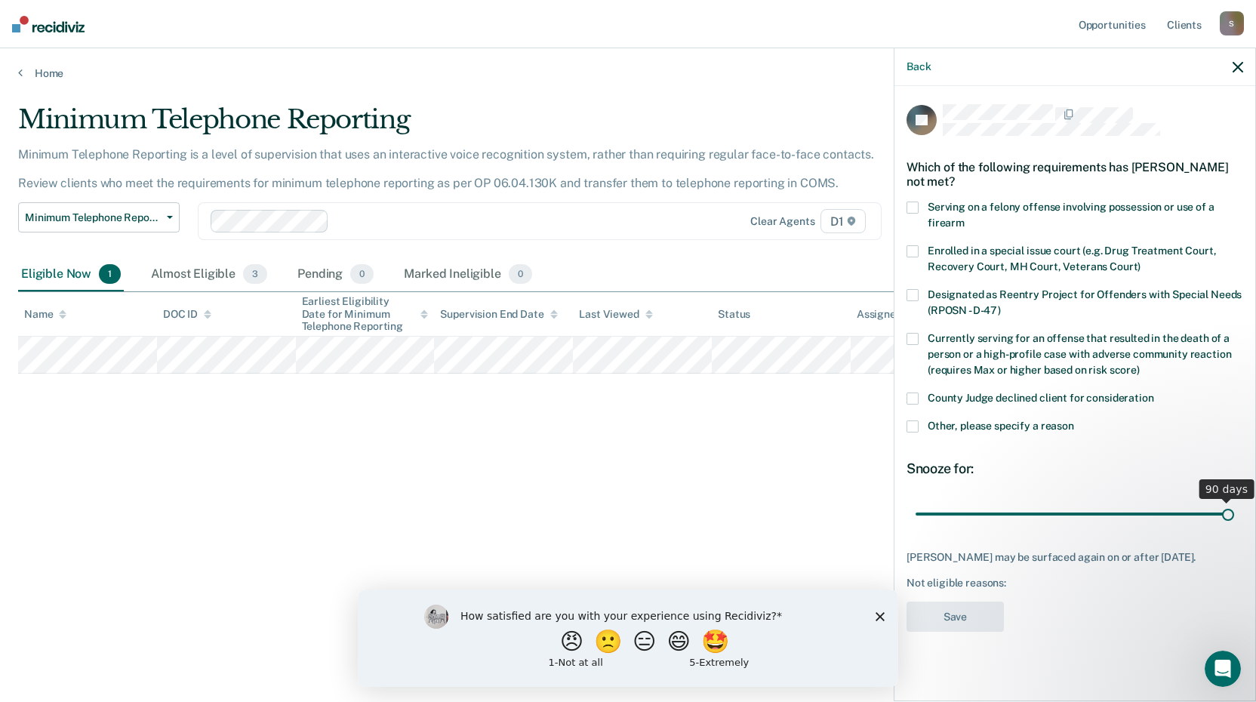
drag, startPoint x: 1021, startPoint y: 513, endPoint x: 1246, endPoint y: 515, distance: 224.9
type input "90"
click at [1234, 515] on input "range" at bounding box center [1074, 513] width 318 height 26
click at [973, 589] on div "Not eligible reasons:" at bounding box center [1074, 582] width 337 height 13
click at [912, 431] on label "Other, please specify a reason" at bounding box center [1074, 428] width 337 height 16
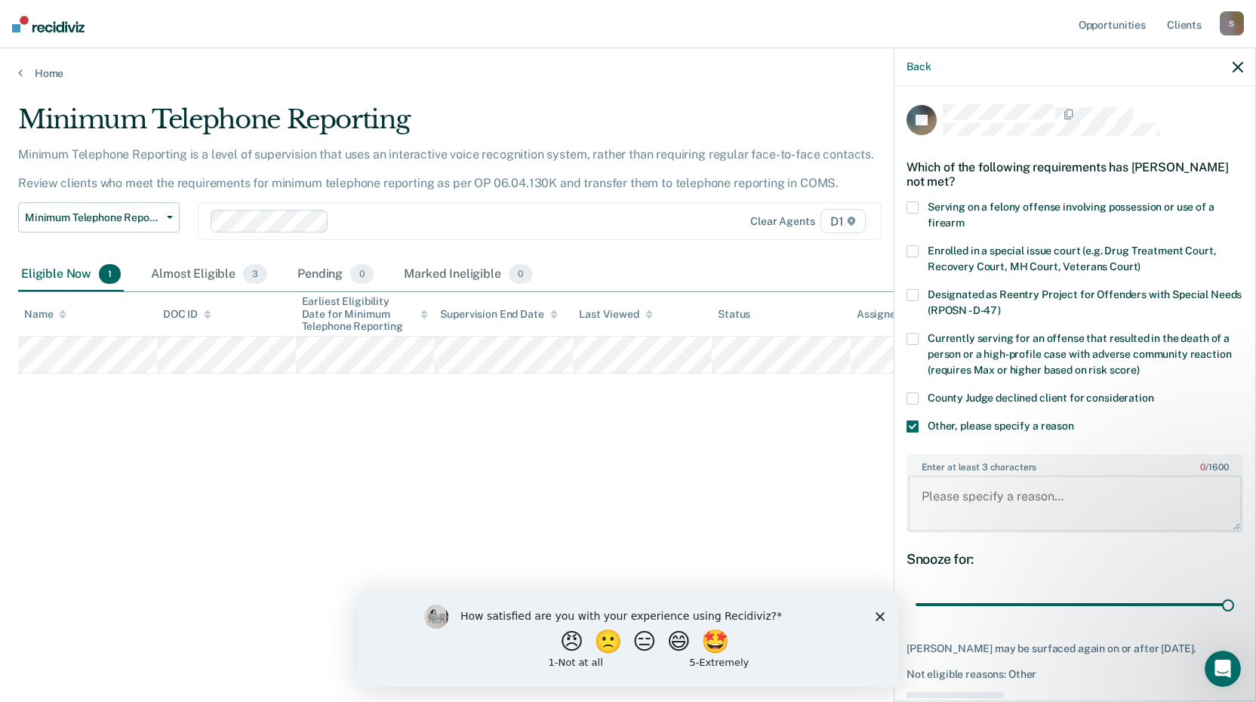
click at [948, 487] on textarea "Enter at least 3 characters 0 / 1600" at bounding box center [1074, 503] width 333 height 56
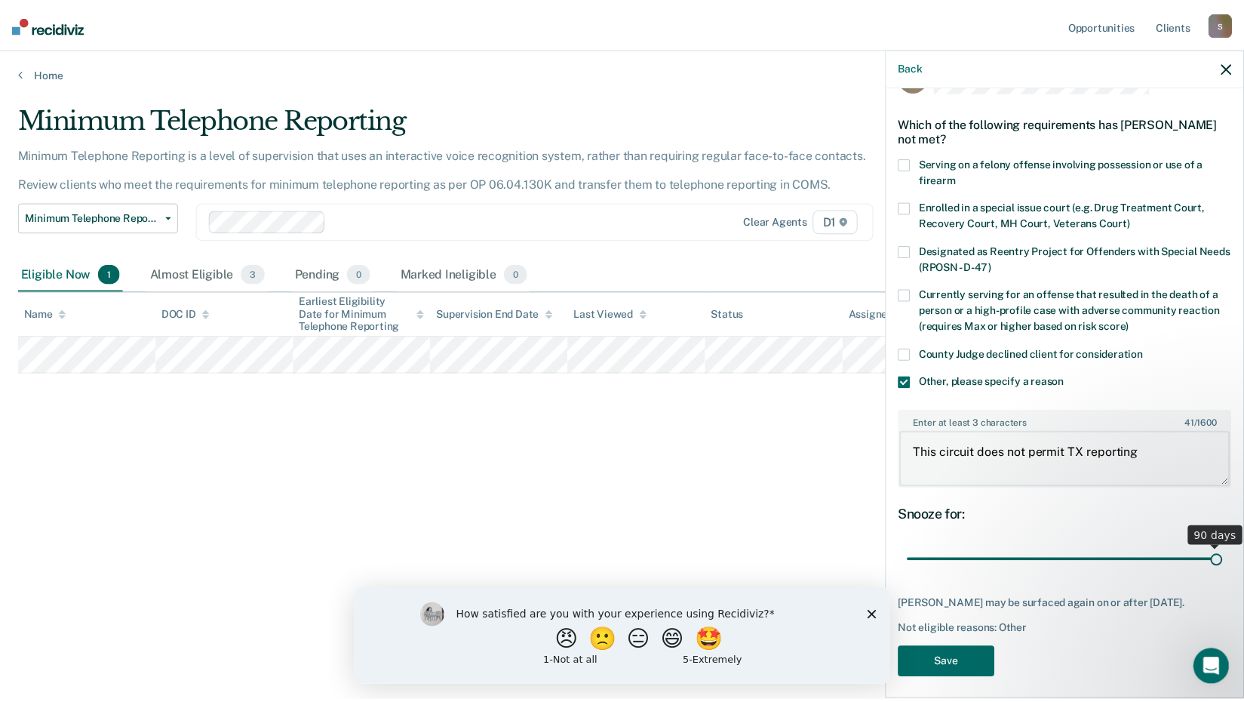
scroll to position [63, 0]
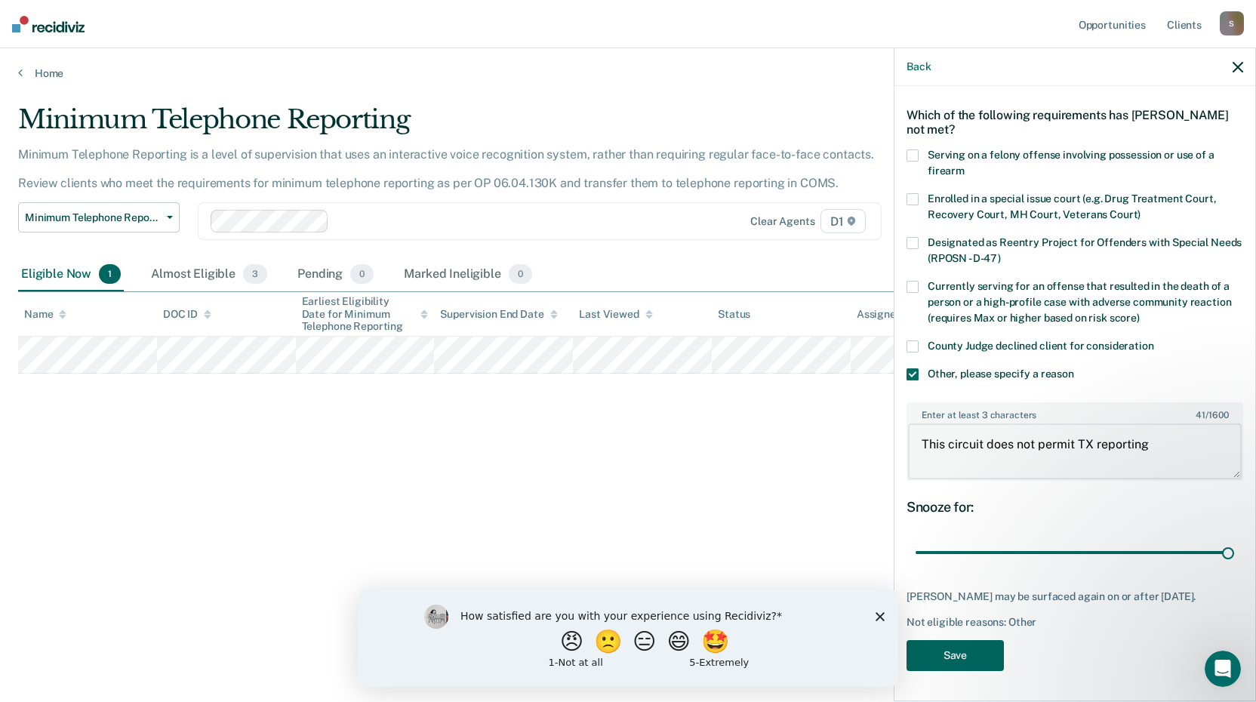
type textarea "This circuit does not permit TX reporting"
click at [962, 651] on button "Save" at bounding box center [954, 655] width 97 height 31
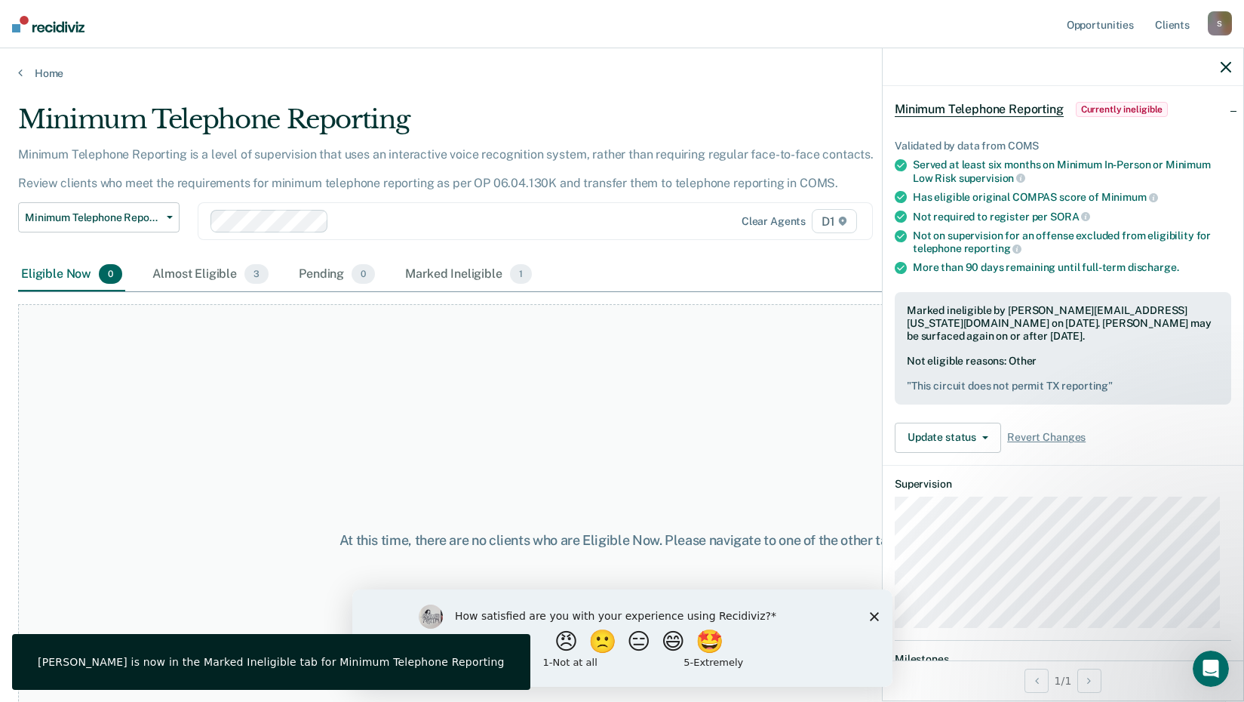
click at [1223, 66] on icon "button" at bounding box center [1226, 67] width 11 height 11
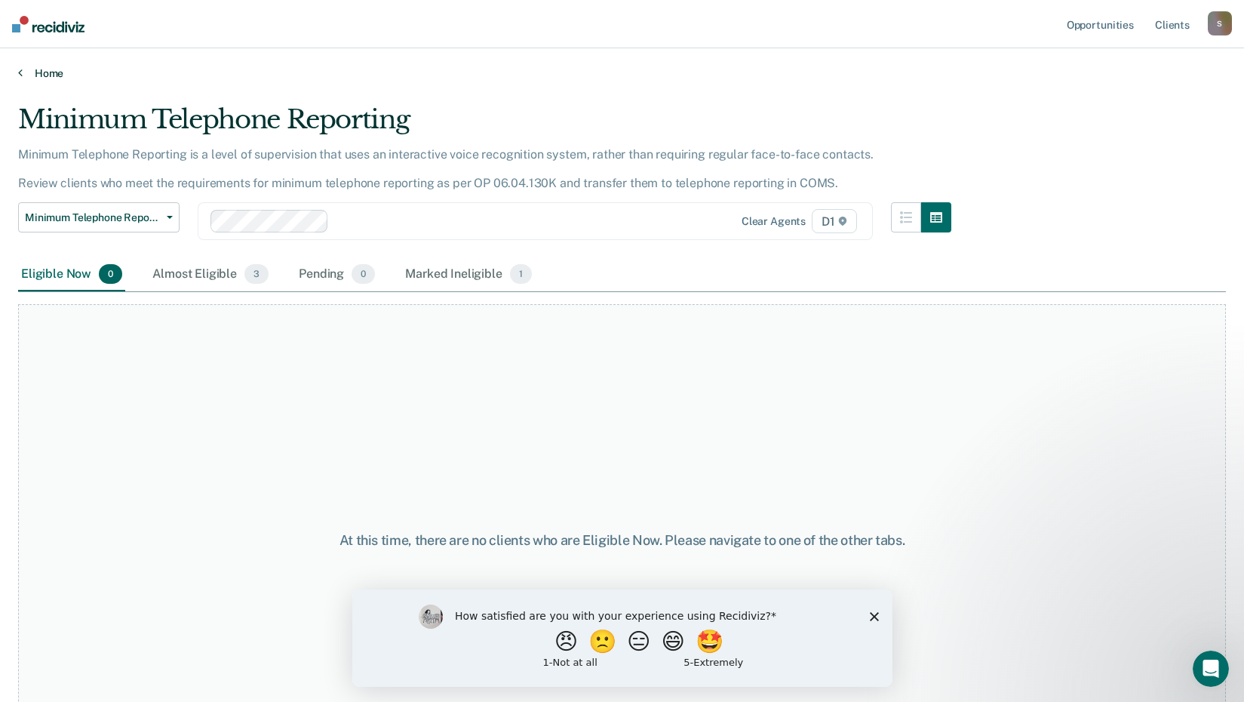
click at [21, 76] on icon at bounding box center [20, 72] width 5 height 12
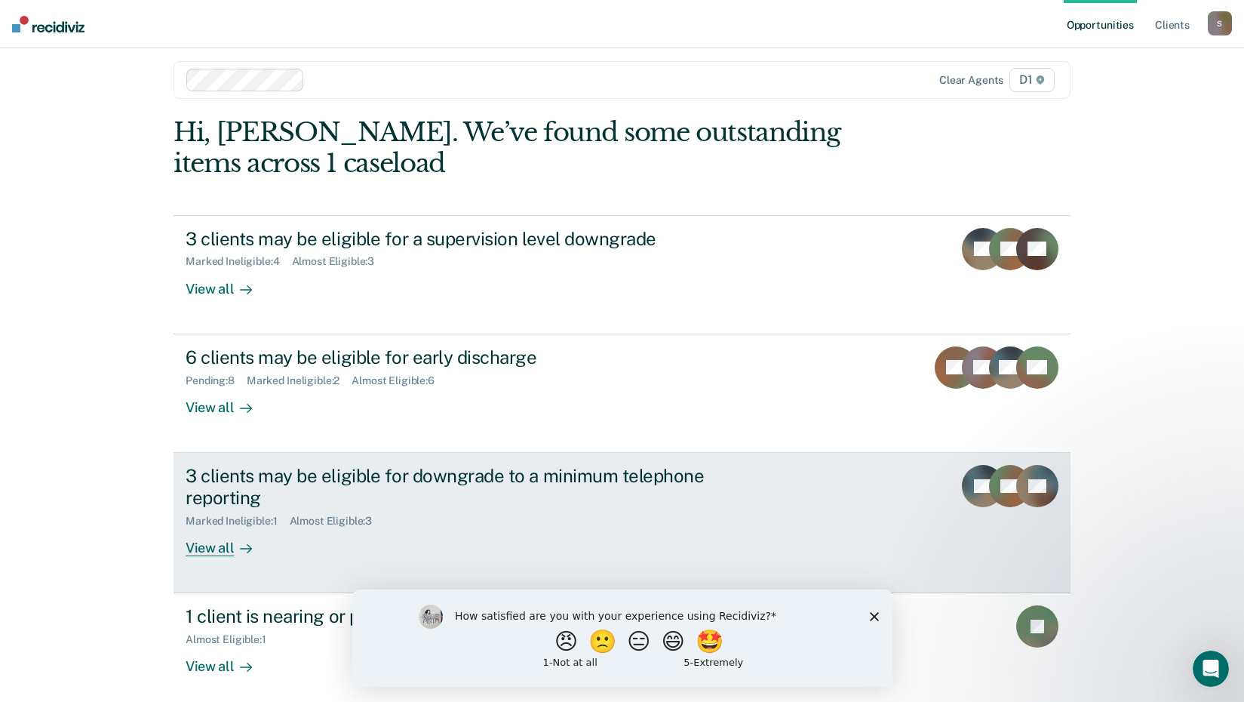
scroll to position [81, 0]
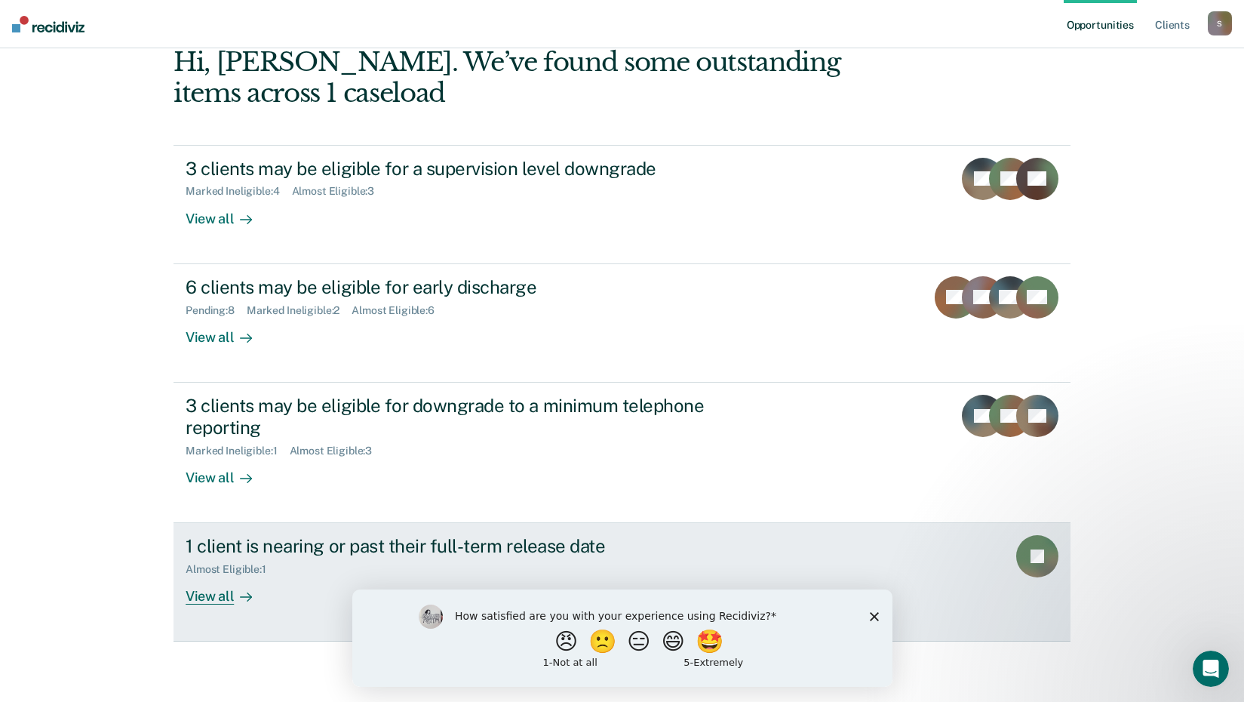
click at [226, 597] on div "View all" at bounding box center [228, 590] width 85 height 29
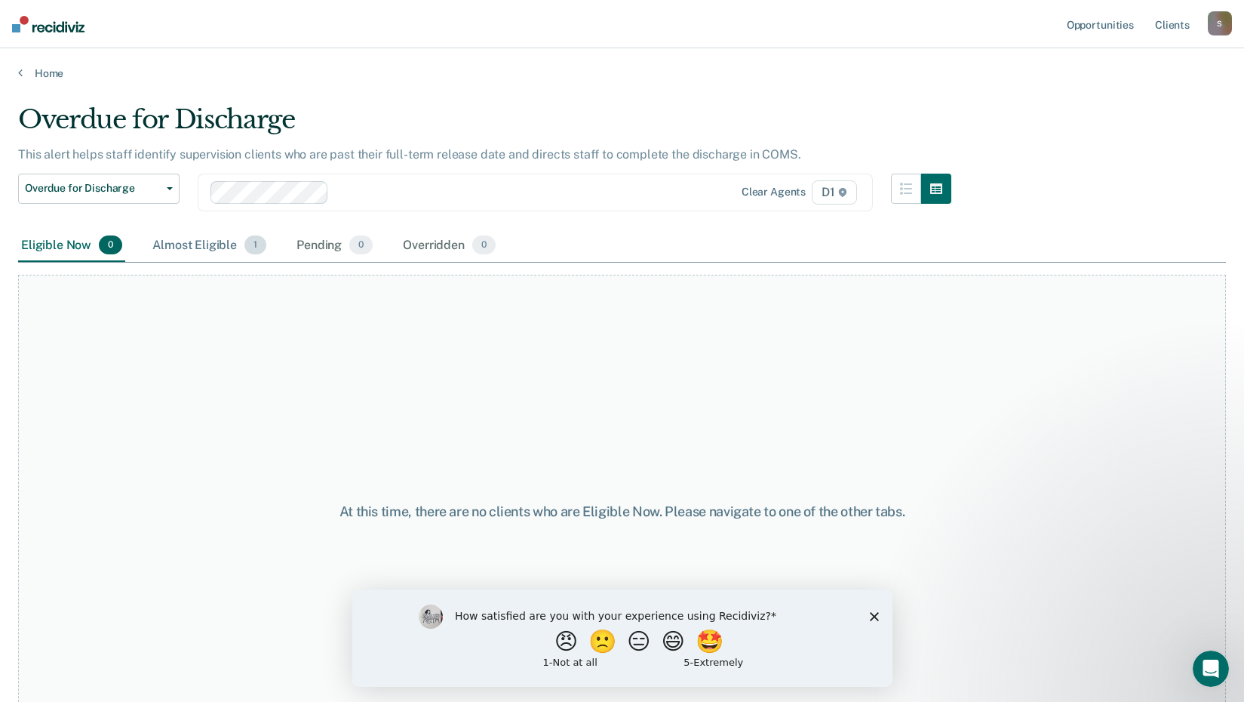
click at [214, 250] on div "Almost Eligible 1" at bounding box center [209, 245] width 120 height 33
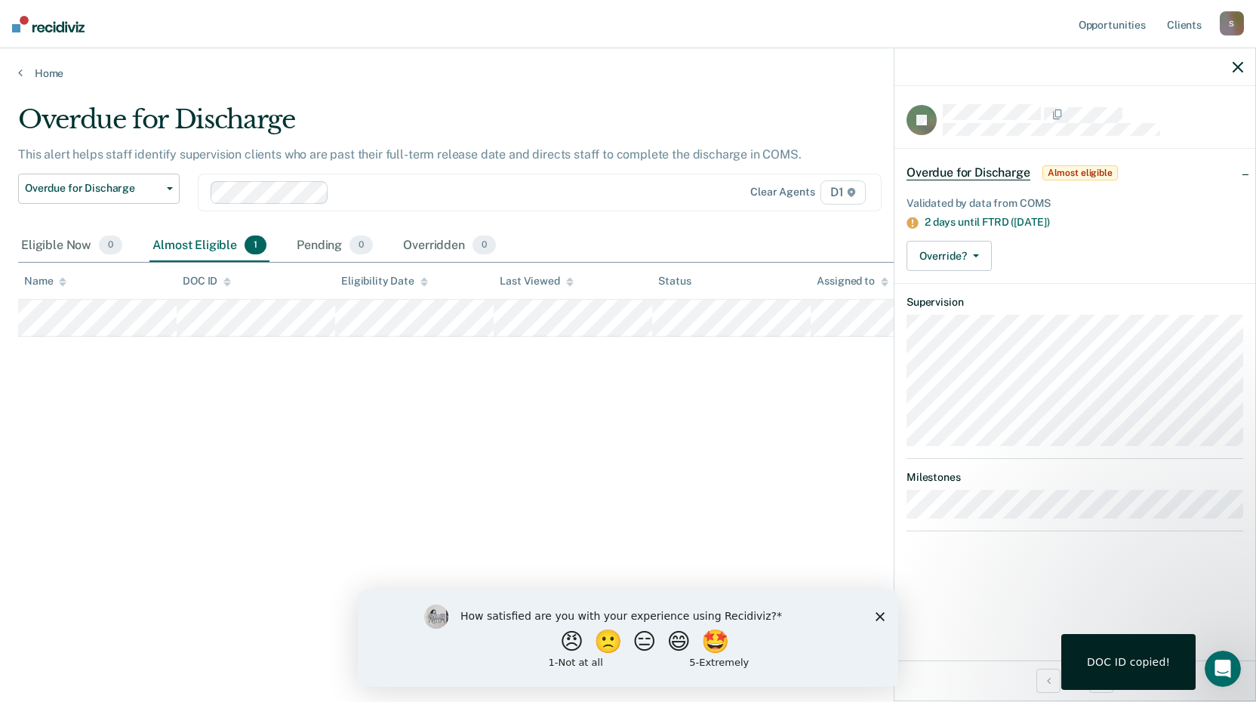
click at [798, 393] on div "Overdue for Discharge This alert helps staff identify supervision clients who a…" at bounding box center [627, 346] width 1219 height 484
click at [1230, 66] on div at bounding box center [1074, 67] width 361 height 38
click at [1240, 72] on icon "button" at bounding box center [1237, 67] width 11 height 11
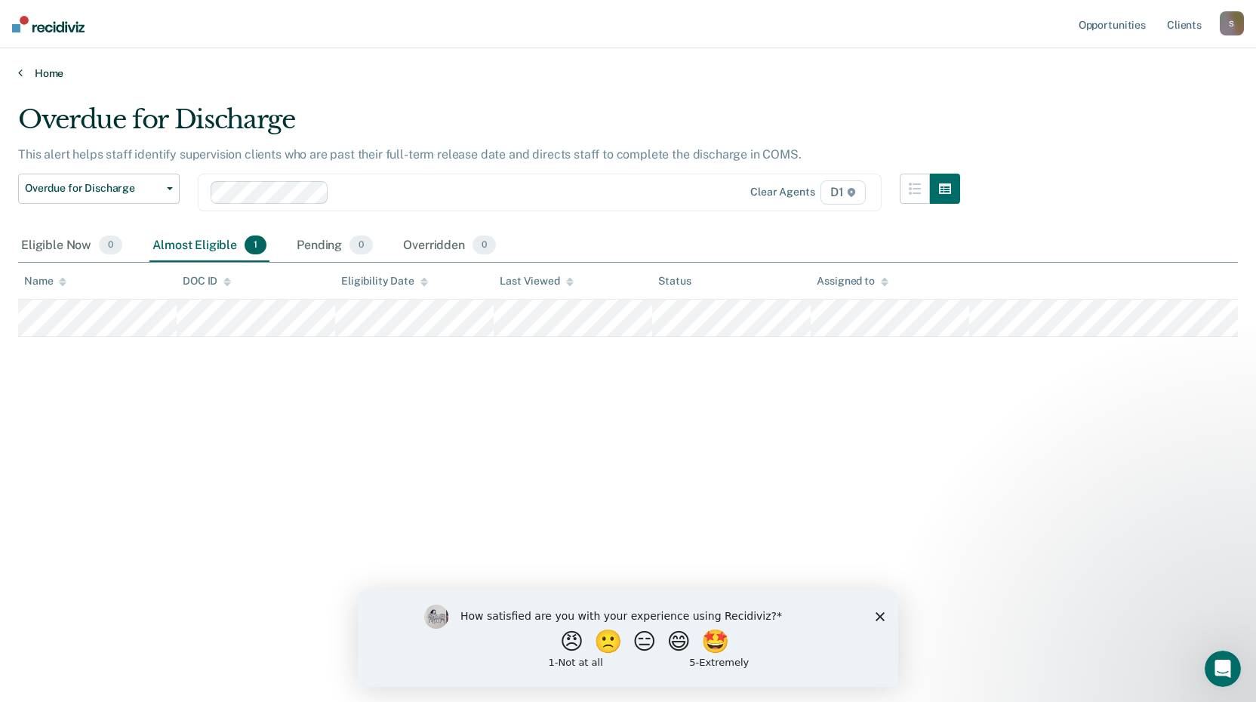
click at [19, 72] on icon at bounding box center [20, 72] width 5 height 12
